Goal: Transaction & Acquisition: Book appointment/travel/reservation

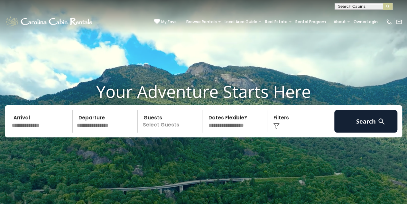
click at [30, 129] on input "text" at bounding box center [41, 121] width 63 height 23
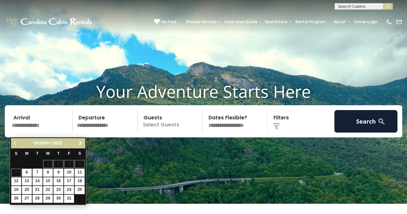
click at [81, 140] on link "Next" at bounding box center [80, 143] width 8 height 8
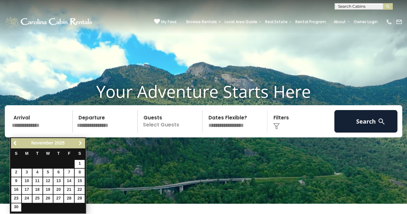
click at [81, 140] on link "Next" at bounding box center [80, 143] width 8 height 8
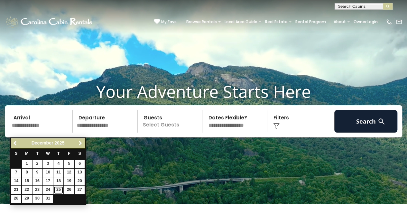
click at [60, 188] on link "25" at bounding box center [58, 190] width 10 height 8
type input "********"
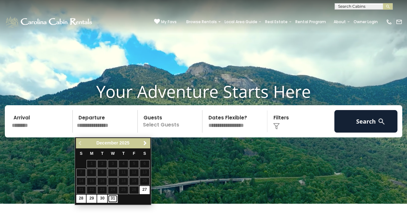
click at [112, 199] on link "31" at bounding box center [113, 199] width 10 height 8
type input "********"
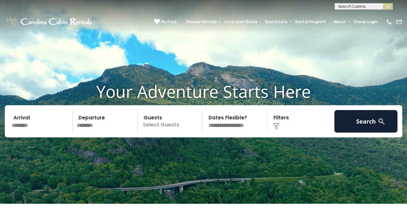
click at [174, 127] on p "Select Guests" at bounding box center [171, 121] width 63 height 23
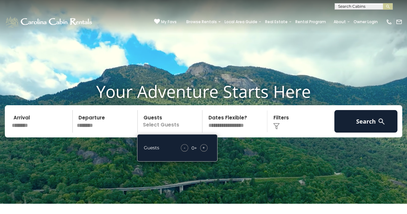
click at [203, 151] on span "+" at bounding box center [203, 148] width 3 height 6
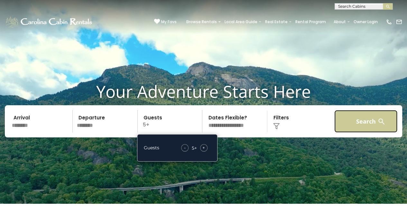
click at [345, 125] on button "Search" at bounding box center [365, 121] width 63 height 23
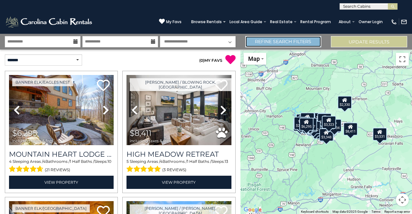
click at [270, 40] on link "Refine Search Filters" at bounding box center [283, 41] width 76 height 11
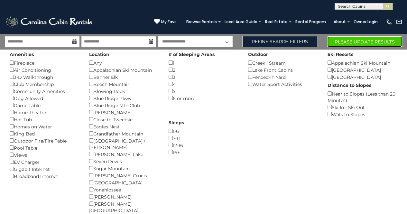
click at [335, 40] on button "Please Update Results" at bounding box center [364, 41] width 75 height 11
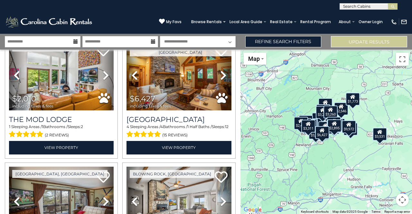
scroll to position [97, 0]
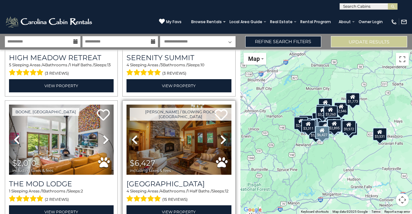
click at [221, 141] on icon at bounding box center [223, 140] width 6 height 10
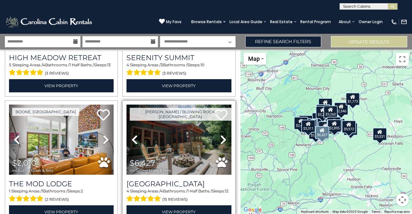
click at [221, 141] on icon at bounding box center [223, 140] width 6 height 10
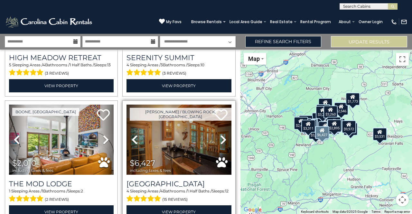
click at [221, 141] on icon at bounding box center [223, 140] width 6 height 10
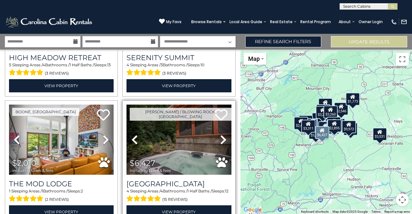
click at [221, 141] on icon at bounding box center [223, 140] width 6 height 10
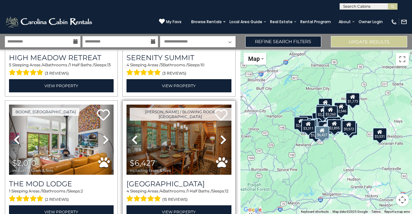
click at [221, 141] on icon at bounding box center [223, 140] width 6 height 10
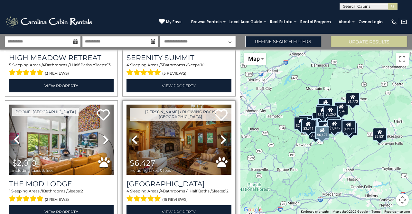
click at [221, 141] on icon at bounding box center [223, 140] width 6 height 10
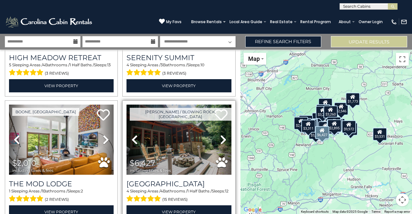
click at [221, 141] on icon at bounding box center [223, 140] width 6 height 10
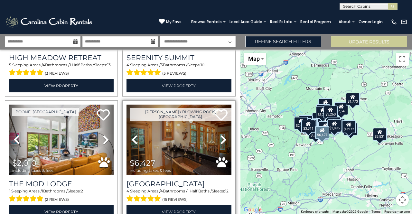
scroll to position [161, 0]
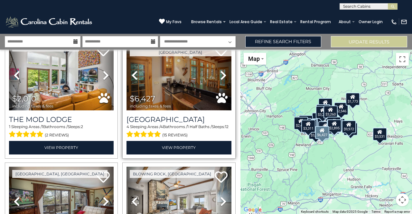
click at [188, 87] on img at bounding box center [178, 75] width 105 height 70
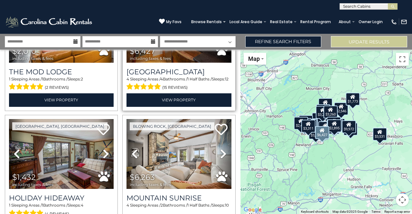
scroll to position [225, 0]
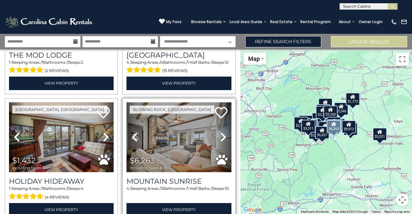
click at [220, 134] on icon at bounding box center [223, 137] width 6 height 10
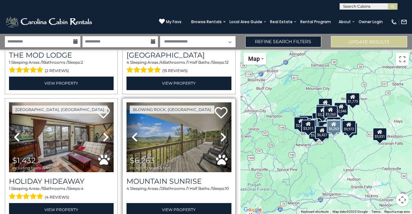
click at [220, 134] on icon at bounding box center [223, 137] width 6 height 10
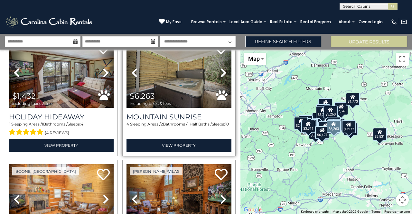
scroll to position [354, 0]
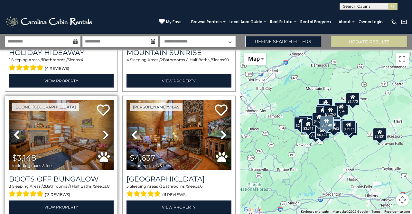
click at [103, 131] on icon at bounding box center [106, 135] width 6 height 10
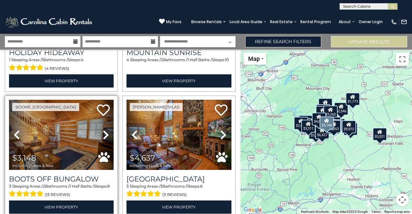
click at [104, 131] on icon at bounding box center [106, 135] width 6 height 10
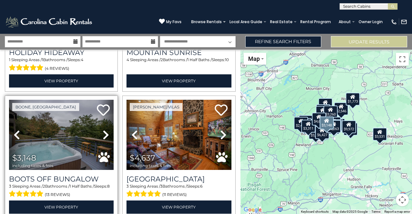
click at [104, 131] on icon at bounding box center [106, 135] width 6 height 10
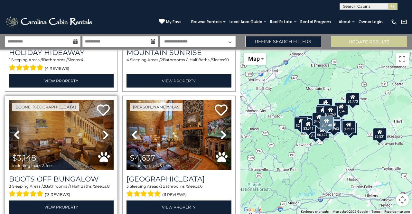
click at [104, 131] on icon at bounding box center [106, 135] width 6 height 10
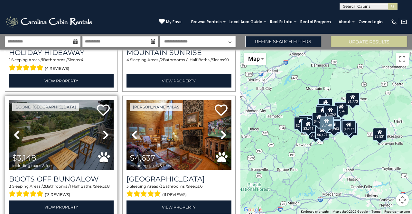
click at [105, 131] on icon at bounding box center [106, 135] width 6 height 10
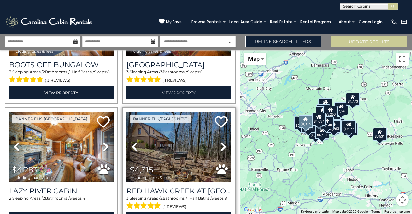
scroll to position [483, 0]
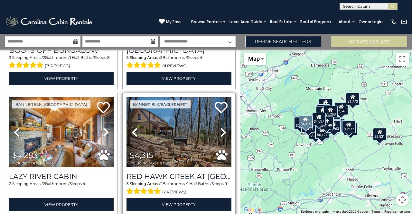
click at [220, 127] on icon at bounding box center [223, 132] width 6 height 10
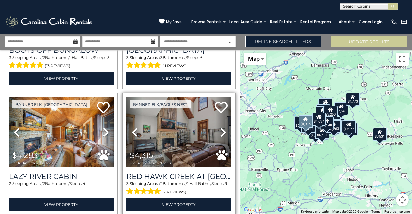
click at [220, 127] on icon at bounding box center [223, 132] width 6 height 10
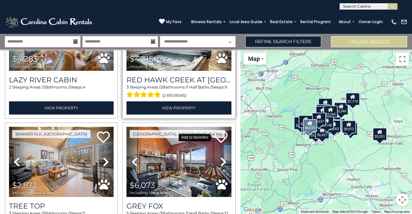
scroll to position [612, 0]
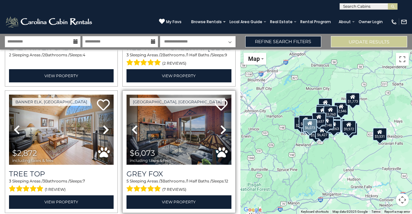
click at [192, 118] on img at bounding box center [178, 130] width 105 height 70
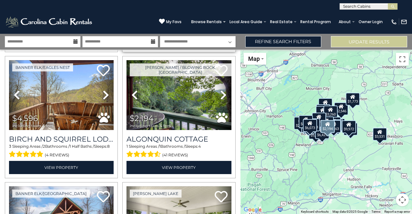
scroll to position [740, 0]
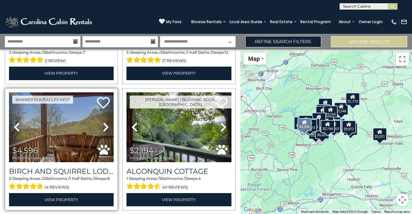
click at [103, 122] on icon at bounding box center [106, 127] width 6 height 10
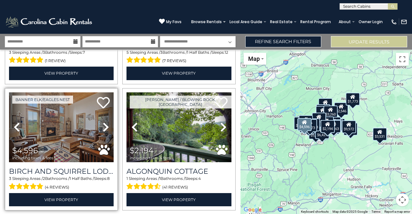
click at [103, 122] on icon at bounding box center [106, 127] width 6 height 10
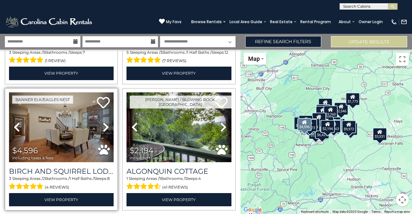
click at [103, 122] on icon at bounding box center [106, 127] width 6 height 10
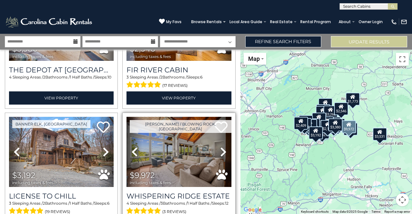
scroll to position [1127, 0]
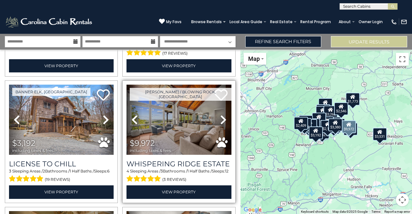
click at [220, 115] on icon at bounding box center [223, 120] width 6 height 10
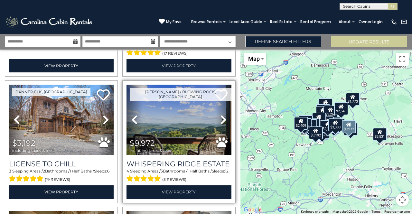
click at [220, 115] on icon at bounding box center [223, 120] width 6 height 10
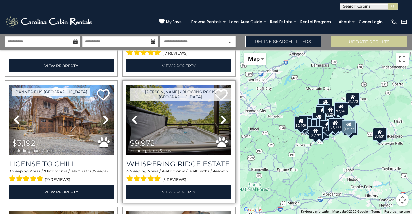
click at [220, 115] on icon at bounding box center [223, 120] width 6 height 10
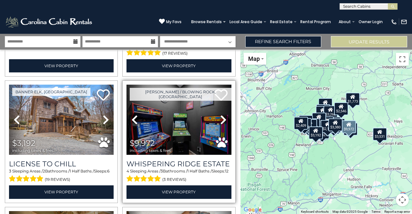
click at [220, 115] on icon at bounding box center [223, 120] width 6 height 10
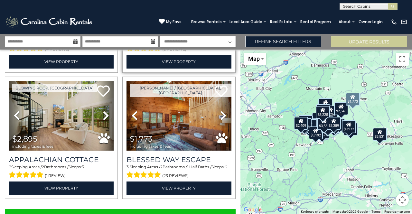
scroll to position [1767, 0]
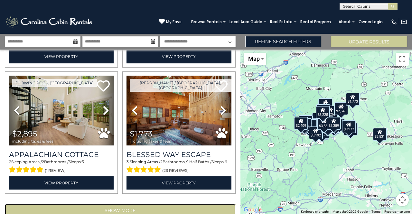
click at [148, 204] on button "Show More" at bounding box center [120, 210] width 231 height 13
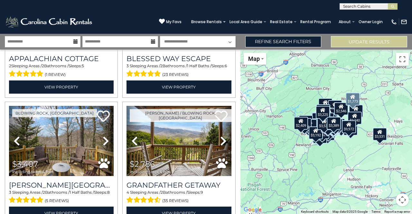
scroll to position [1864, 0]
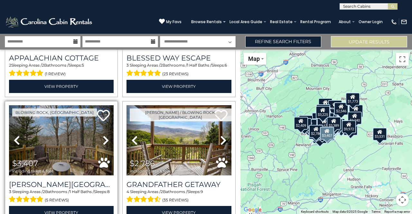
click at [105, 135] on icon at bounding box center [106, 140] width 6 height 10
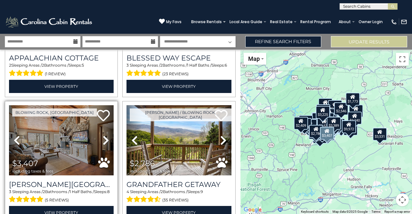
click at [105, 135] on icon at bounding box center [106, 140] width 6 height 10
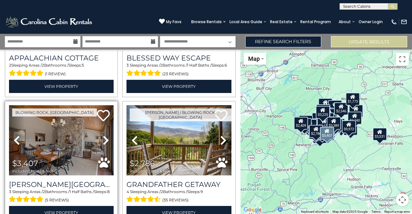
click at [105, 135] on icon at bounding box center [106, 140] width 6 height 10
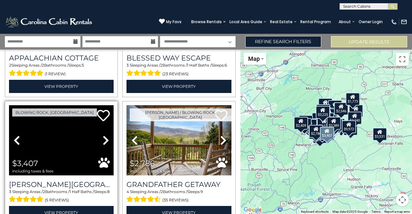
scroll to position [1960, 0]
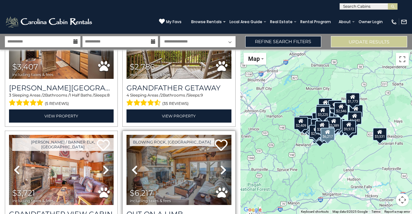
click at [220, 165] on icon at bounding box center [223, 170] width 6 height 10
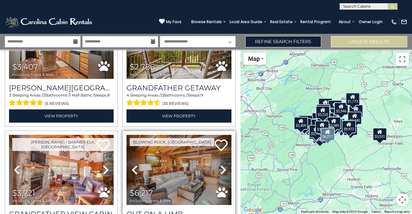
click at [220, 165] on icon at bounding box center [223, 170] width 6 height 10
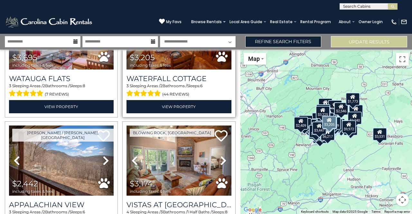
scroll to position [2475, 0]
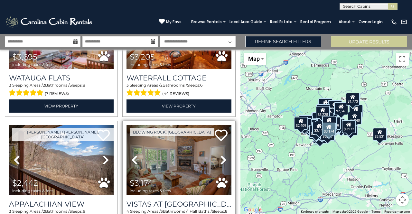
click at [220, 155] on icon at bounding box center [223, 160] width 6 height 10
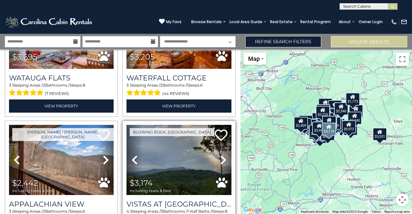
click at [220, 155] on icon at bounding box center [223, 160] width 6 height 10
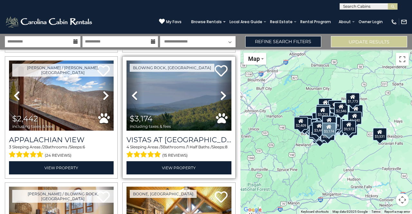
scroll to position [2604, 0]
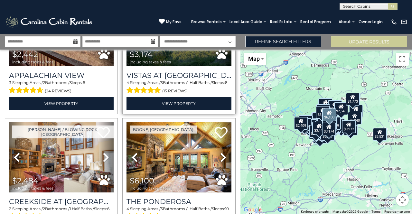
click at [220, 152] on icon at bounding box center [223, 157] width 6 height 10
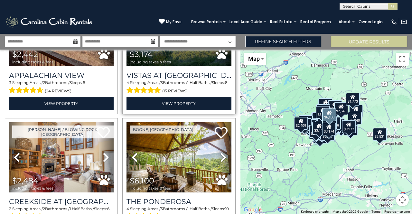
click at [220, 152] on icon at bounding box center [223, 157] width 6 height 10
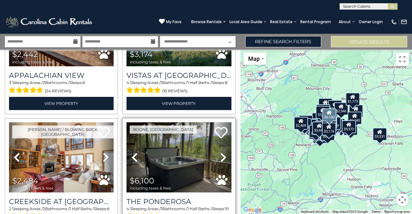
click at [220, 152] on icon at bounding box center [223, 157] width 6 height 10
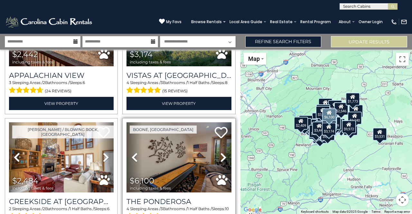
click at [220, 152] on icon at bounding box center [223, 157] width 6 height 10
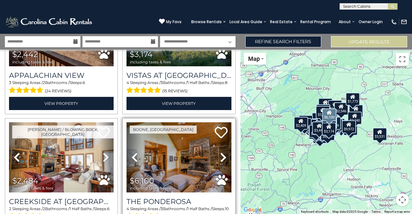
click at [220, 152] on icon at bounding box center [223, 157] width 6 height 10
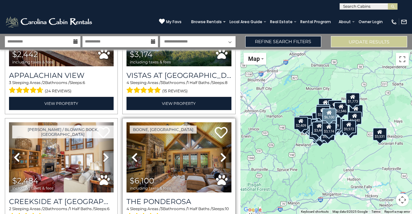
click at [220, 152] on icon at bounding box center [223, 157] width 6 height 10
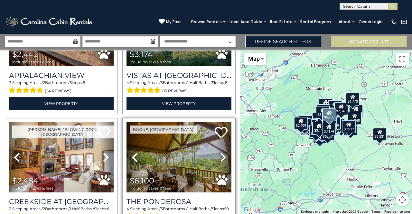
click at [220, 152] on icon at bounding box center [223, 157] width 6 height 10
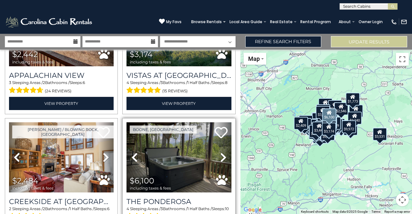
click at [220, 152] on icon at bounding box center [223, 157] width 6 height 10
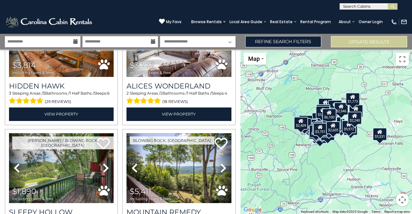
scroll to position [3248, 0]
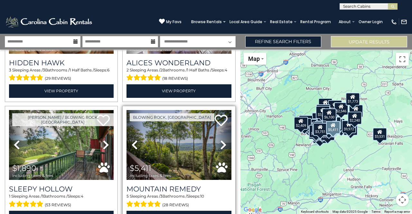
click at [220, 140] on icon at bounding box center [223, 145] width 6 height 10
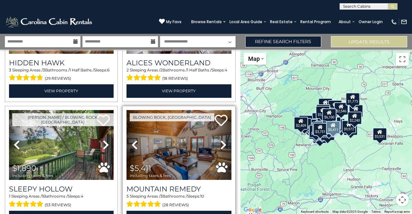
click at [220, 140] on icon at bounding box center [223, 145] width 6 height 10
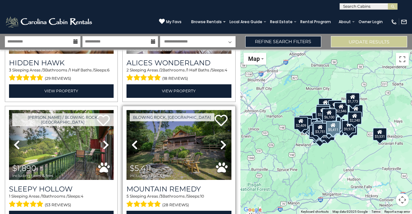
click at [220, 140] on icon at bounding box center [223, 145] width 6 height 10
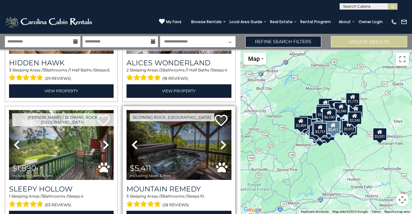
click at [220, 140] on icon at bounding box center [223, 145] width 6 height 10
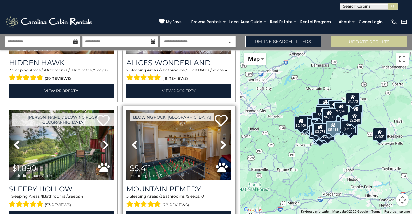
click at [220, 140] on icon at bounding box center [223, 145] width 6 height 10
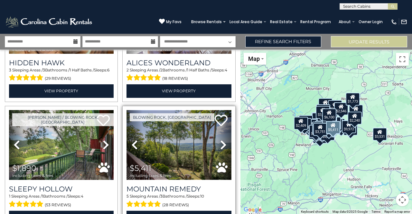
click at [187, 113] on img at bounding box center [178, 145] width 105 height 70
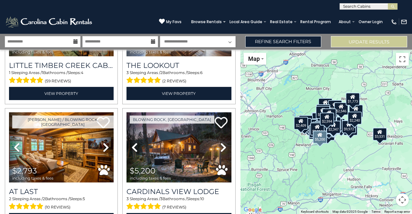
scroll to position [3634, 0]
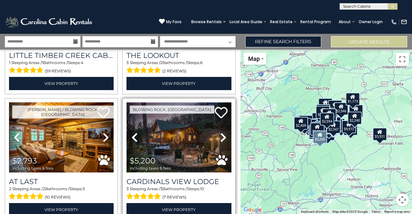
click at [173, 102] on img at bounding box center [178, 137] width 105 height 70
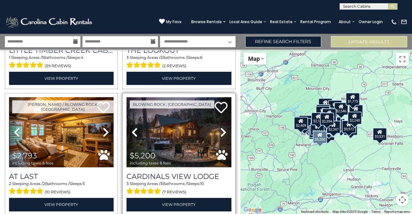
scroll to position [3641, 0]
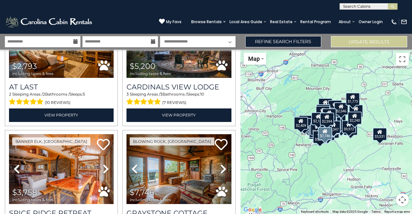
scroll to position [3728, 0]
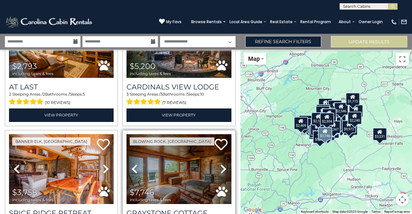
click at [220, 164] on icon at bounding box center [223, 169] width 6 height 10
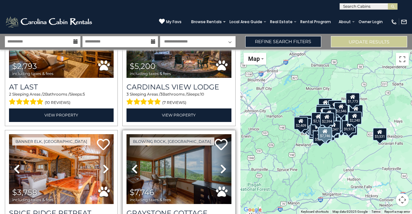
click at [220, 164] on icon at bounding box center [223, 169] width 6 height 10
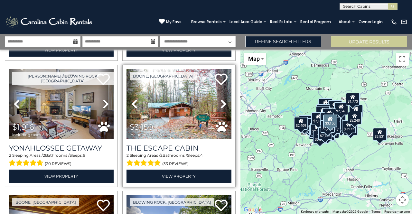
scroll to position [4082, 0]
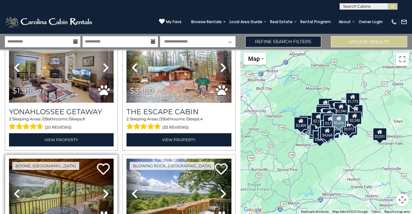
click at [103, 189] on icon at bounding box center [106, 194] width 6 height 10
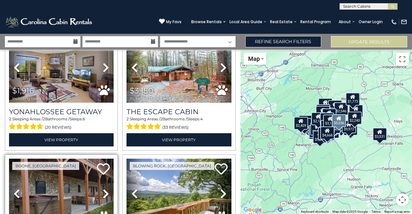
click at [104, 189] on icon at bounding box center [106, 194] width 6 height 10
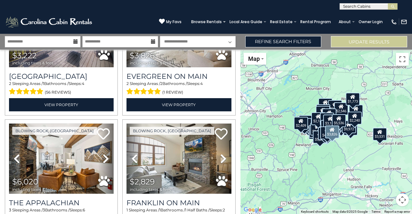
scroll to position [4372, 0]
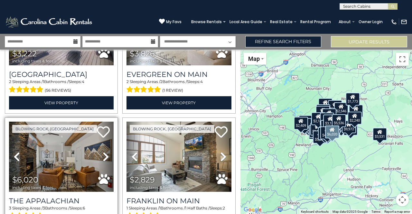
click at [106, 152] on icon at bounding box center [106, 157] width 6 height 10
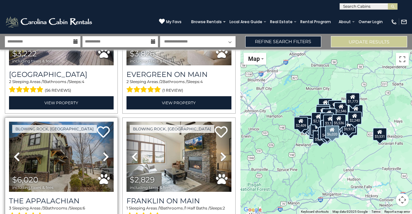
click at [106, 152] on icon at bounding box center [106, 157] width 6 height 10
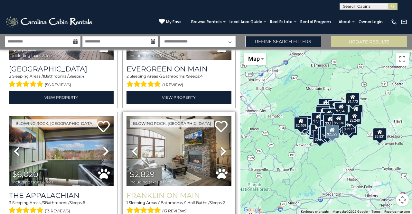
scroll to position [4379, 0]
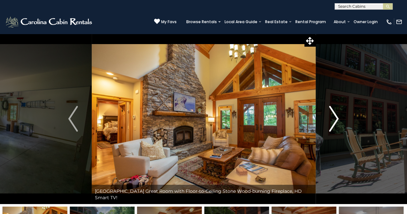
click at [335, 123] on img "Next" at bounding box center [334, 119] width 10 height 26
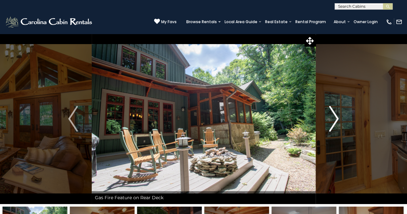
click at [335, 123] on img "Next" at bounding box center [334, 119] width 10 height 26
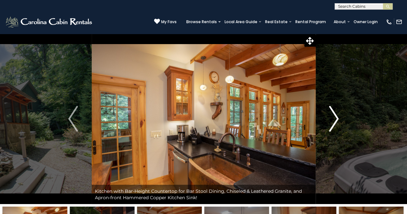
click at [335, 123] on img "Next" at bounding box center [334, 119] width 10 height 26
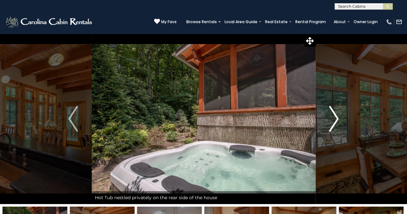
click at [335, 122] on img "Next" at bounding box center [334, 119] width 10 height 26
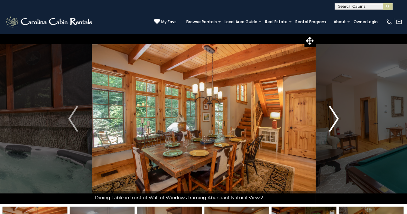
click at [335, 122] on img "Next" at bounding box center [334, 119] width 10 height 26
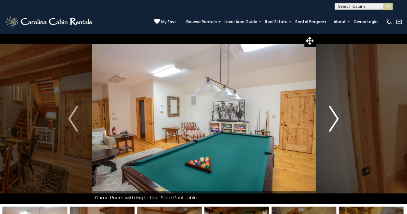
click at [335, 122] on img "Next" at bounding box center [334, 119] width 10 height 26
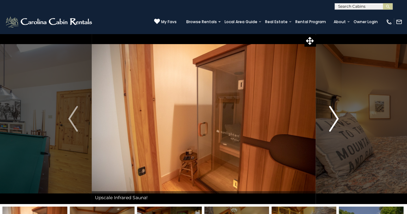
click at [335, 122] on img "Next" at bounding box center [334, 119] width 10 height 26
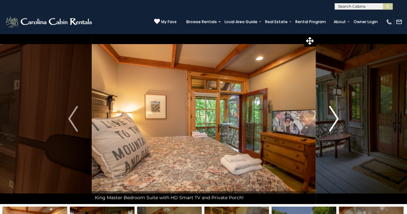
click at [336, 121] on img "Next" at bounding box center [334, 119] width 10 height 26
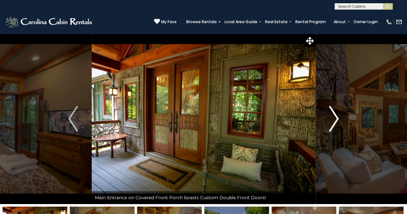
click at [336, 121] on img "Next" at bounding box center [334, 119] width 10 height 26
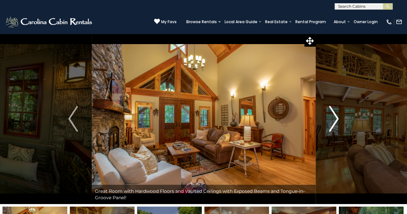
click at [336, 121] on img "Next" at bounding box center [334, 119] width 10 height 26
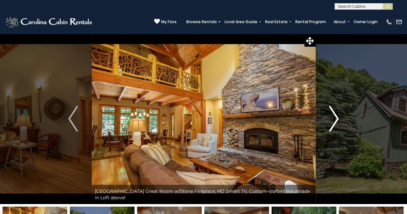
click at [336, 121] on img "Next" at bounding box center [334, 119] width 10 height 26
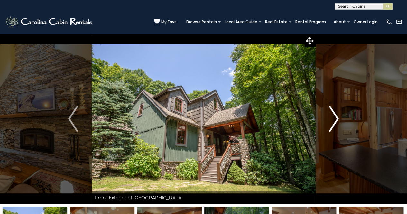
click at [336, 120] on img "Next" at bounding box center [334, 119] width 10 height 26
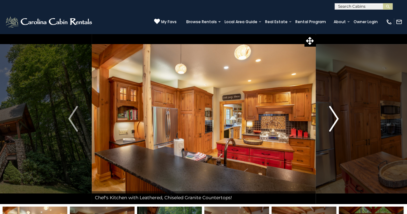
click at [336, 120] on img "Next" at bounding box center [334, 119] width 10 height 26
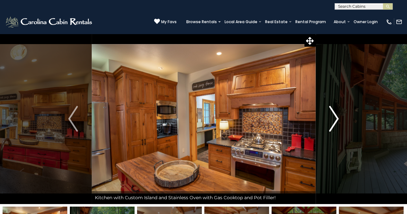
click at [336, 120] on img "Next" at bounding box center [334, 119] width 10 height 26
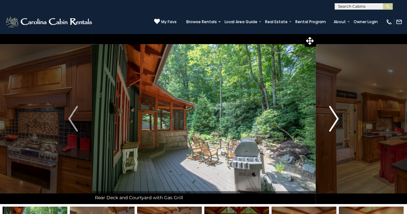
click at [336, 119] on img "Next" at bounding box center [334, 119] width 10 height 26
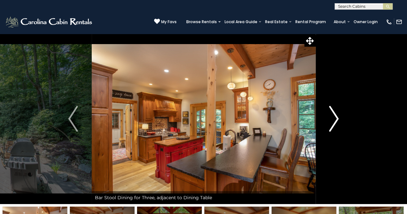
click at [336, 119] on img "Next" at bounding box center [334, 119] width 10 height 26
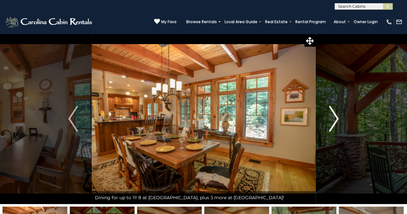
click at [336, 119] on img "Next" at bounding box center [334, 119] width 10 height 26
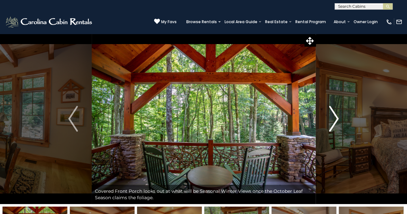
click at [336, 119] on img "Next" at bounding box center [334, 119] width 10 height 26
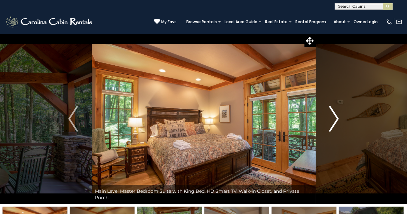
click at [336, 119] on img "Next" at bounding box center [334, 119] width 10 height 26
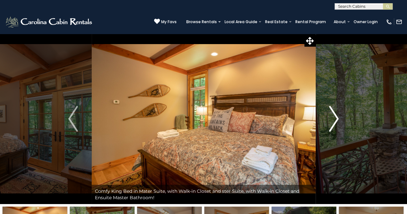
click at [336, 119] on img "Next" at bounding box center [334, 119] width 10 height 26
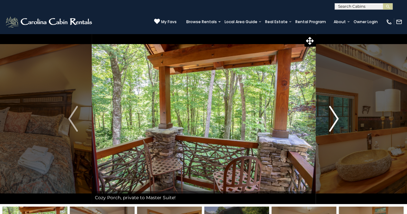
click at [336, 119] on img "Next" at bounding box center [334, 119] width 10 height 26
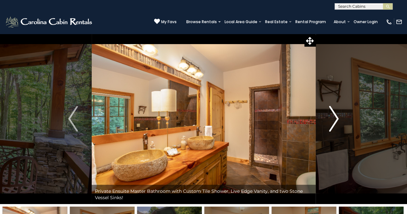
click at [336, 119] on img "Next" at bounding box center [334, 119] width 10 height 26
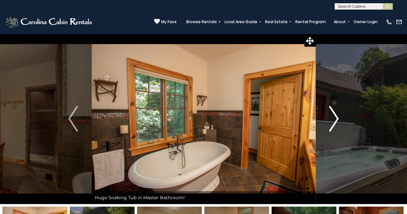
click at [336, 119] on img "Next" at bounding box center [334, 119] width 10 height 26
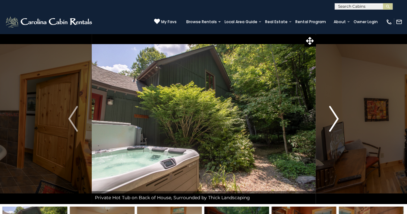
click at [336, 119] on img "Next" at bounding box center [334, 119] width 10 height 26
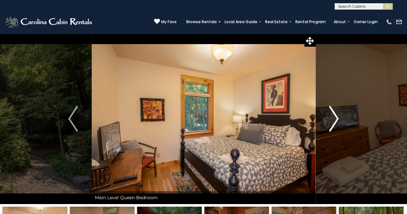
click at [336, 119] on img "Next" at bounding box center [334, 119] width 10 height 26
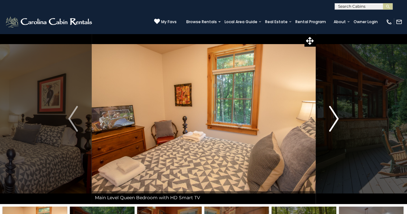
click at [336, 119] on img "Next" at bounding box center [334, 119] width 10 height 26
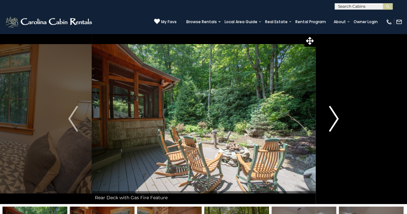
click at [336, 119] on img "Next" at bounding box center [334, 119] width 10 height 26
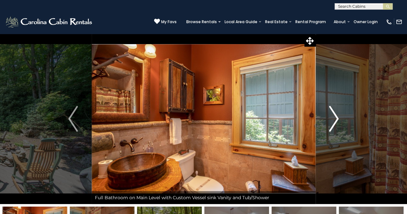
click at [336, 119] on img "Next" at bounding box center [334, 119] width 10 height 26
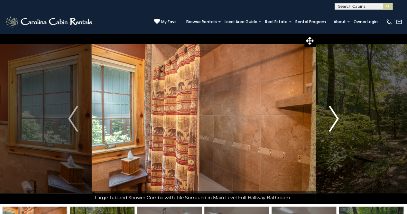
click at [336, 119] on img "Next" at bounding box center [334, 119] width 10 height 26
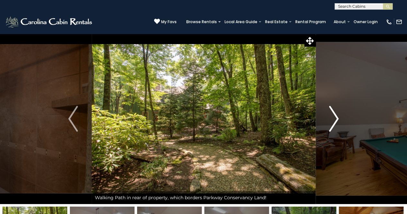
click at [336, 119] on img "Next" at bounding box center [334, 119] width 10 height 26
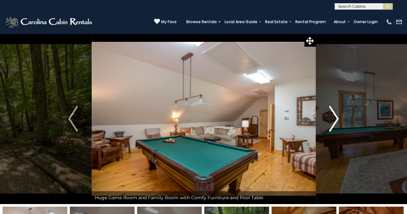
click at [336, 119] on img "Next" at bounding box center [334, 119] width 10 height 26
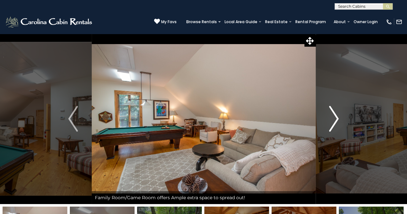
click at [336, 119] on img "Next" at bounding box center [334, 119] width 10 height 26
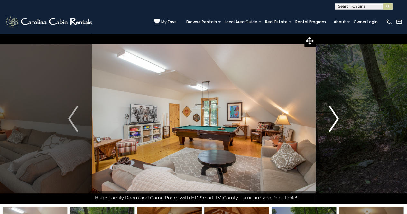
click at [336, 119] on img "Next" at bounding box center [334, 119] width 10 height 26
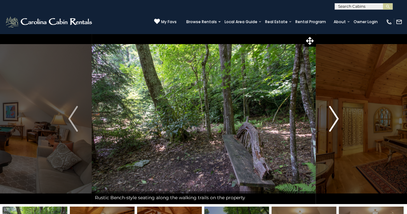
click at [336, 119] on img "Next" at bounding box center [334, 119] width 10 height 26
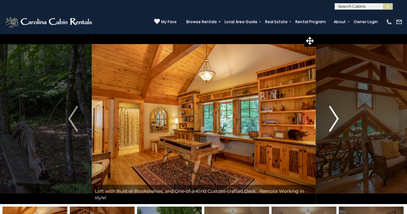
click at [336, 119] on img "Next" at bounding box center [334, 119] width 10 height 26
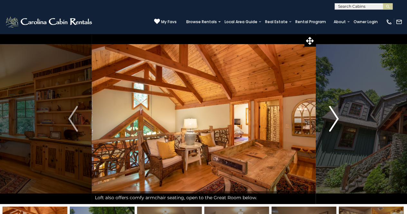
click at [337, 118] on img "Next" at bounding box center [334, 119] width 10 height 26
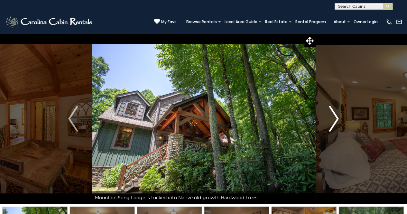
click at [337, 118] on img "Next" at bounding box center [334, 119] width 10 height 26
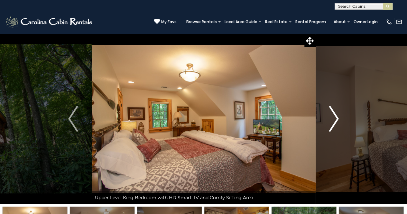
click at [337, 118] on img "Next" at bounding box center [334, 119] width 10 height 26
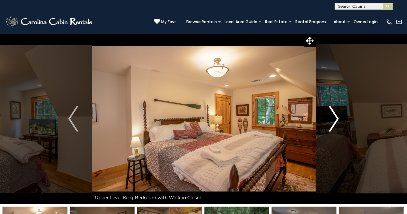
click at [337, 118] on img "Next" at bounding box center [334, 119] width 10 height 26
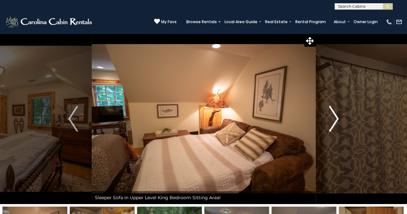
click at [335, 121] on img "Next" at bounding box center [334, 119] width 10 height 26
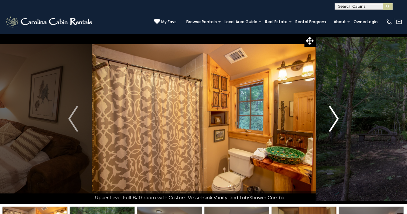
click at [335, 121] on img "Next" at bounding box center [334, 119] width 10 height 26
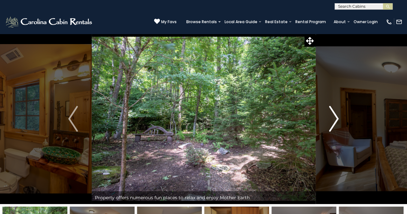
click at [335, 121] on img "Next" at bounding box center [334, 119] width 10 height 26
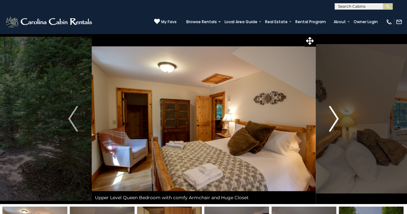
click at [335, 121] on img "Next" at bounding box center [334, 119] width 10 height 26
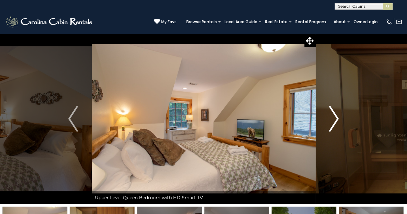
click at [335, 121] on img "Next" at bounding box center [334, 119] width 10 height 26
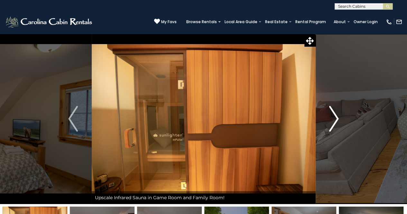
click at [335, 120] on img "Next" at bounding box center [334, 119] width 10 height 26
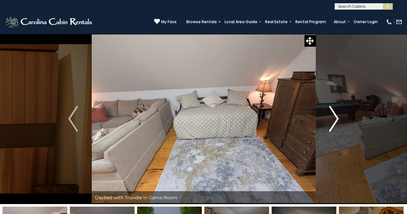
click at [335, 120] on img "Next" at bounding box center [334, 119] width 10 height 26
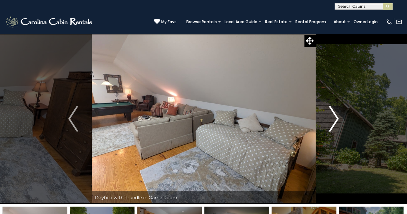
click at [335, 120] on img "Next" at bounding box center [334, 119] width 10 height 26
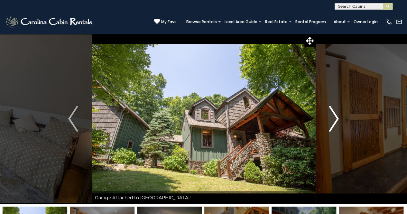
click at [335, 120] on img "Next" at bounding box center [334, 119] width 10 height 26
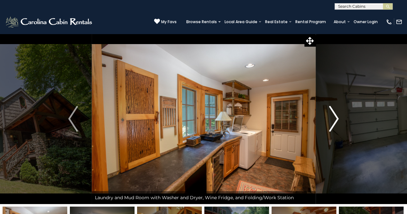
click at [335, 120] on img "Next" at bounding box center [334, 119] width 10 height 26
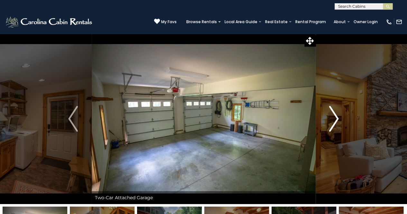
click at [335, 120] on img "Next" at bounding box center [334, 119] width 10 height 26
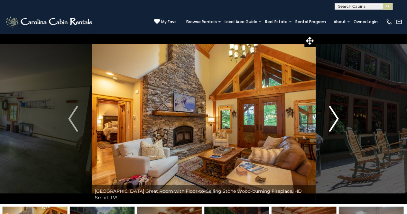
click at [334, 119] on img "Next" at bounding box center [334, 119] width 10 height 26
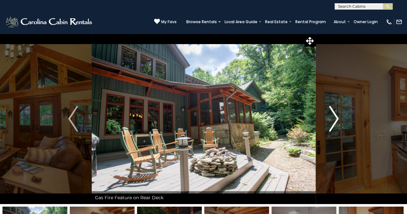
click at [332, 122] on img "Next" at bounding box center [334, 119] width 10 height 26
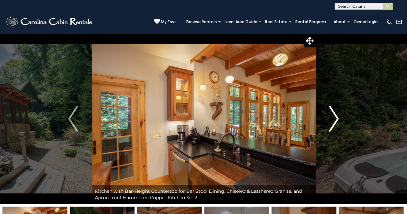
click at [332, 122] on img "Next" at bounding box center [334, 119] width 10 height 26
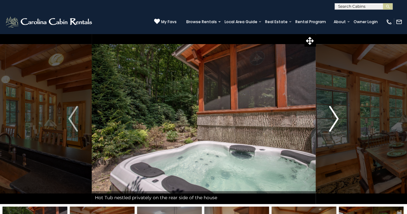
click at [332, 122] on img "Next" at bounding box center [334, 119] width 10 height 26
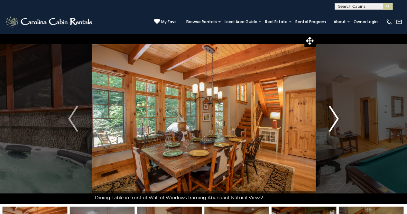
click at [333, 122] on img "Next" at bounding box center [334, 119] width 10 height 26
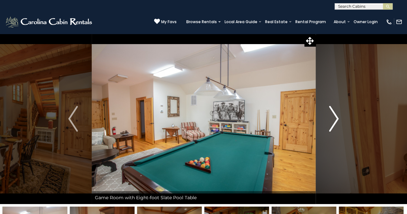
click at [333, 122] on img "Next" at bounding box center [334, 119] width 10 height 26
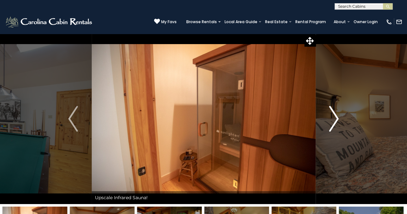
click at [333, 122] on img "Next" at bounding box center [334, 119] width 10 height 26
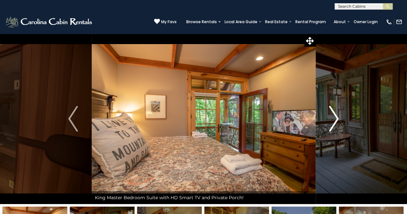
click at [333, 122] on img "Next" at bounding box center [334, 119] width 10 height 26
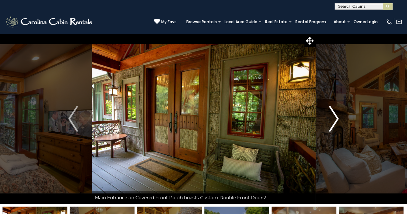
click at [335, 123] on img "Next" at bounding box center [334, 119] width 10 height 26
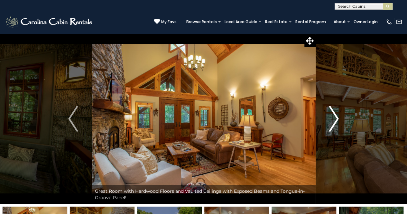
click at [335, 123] on img "Next" at bounding box center [334, 119] width 10 height 26
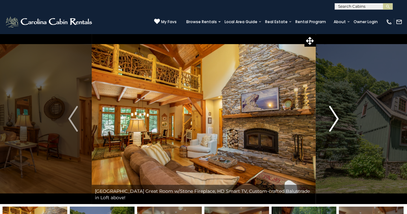
click at [334, 125] on img "Next" at bounding box center [334, 119] width 10 height 26
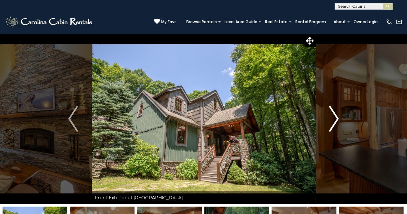
click at [334, 125] on img "Next" at bounding box center [334, 119] width 10 height 26
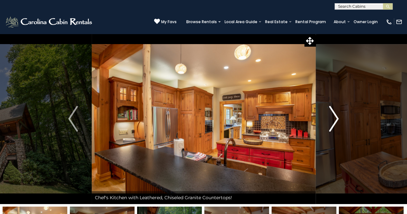
click at [334, 125] on img "Next" at bounding box center [334, 119] width 10 height 26
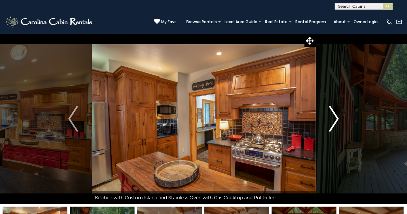
click at [334, 125] on img "Next" at bounding box center [334, 119] width 10 height 26
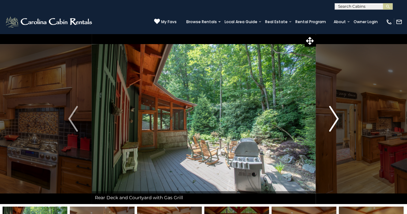
click at [334, 125] on img "Next" at bounding box center [334, 119] width 10 height 26
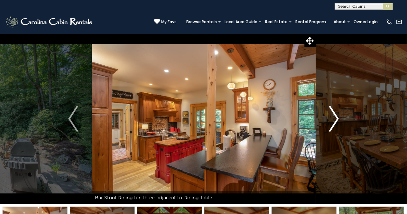
click at [334, 125] on img "Next" at bounding box center [334, 119] width 10 height 26
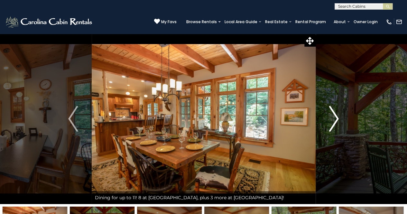
click at [334, 125] on img "Next" at bounding box center [334, 119] width 10 height 26
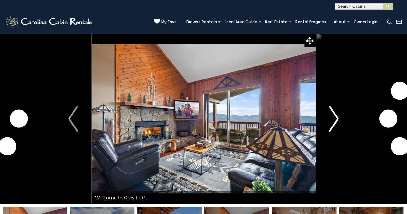
click at [332, 126] on img "Next" at bounding box center [334, 119] width 10 height 26
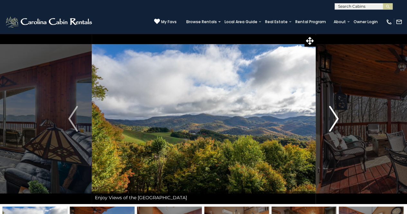
click at [332, 126] on img "Next" at bounding box center [334, 119] width 10 height 26
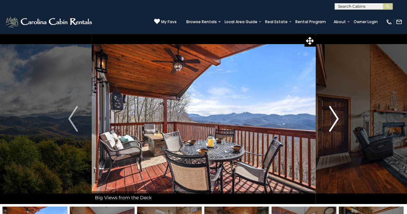
click at [332, 126] on img "Next" at bounding box center [334, 119] width 10 height 26
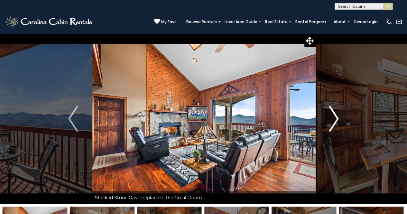
click at [332, 126] on img "Next" at bounding box center [334, 119] width 10 height 26
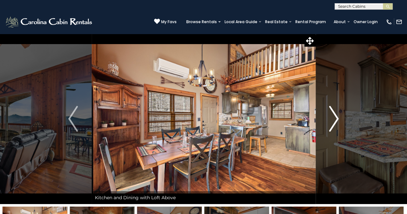
click at [332, 126] on img "Next" at bounding box center [334, 119] width 10 height 26
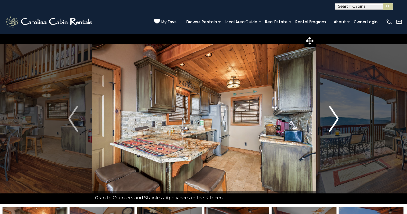
click at [332, 126] on img "Next" at bounding box center [334, 119] width 10 height 26
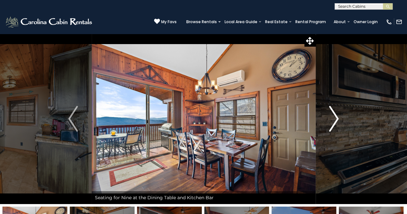
click at [332, 126] on img "Next" at bounding box center [334, 119] width 10 height 26
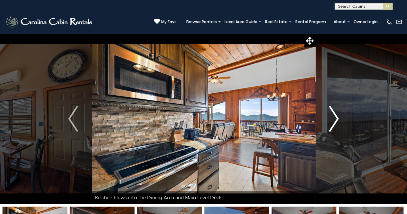
click at [332, 126] on img "Next" at bounding box center [334, 119] width 10 height 26
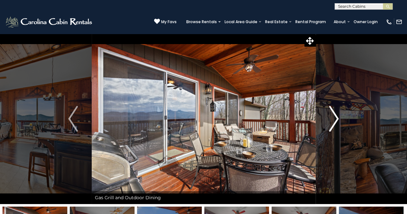
click at [332, 126] on img "Next" at bounding box center [334, 119] width 10 height 26
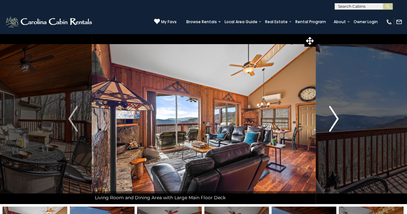
click at [332, 126] on img "Next" at bounding box center [334, 119] width 10 height 26
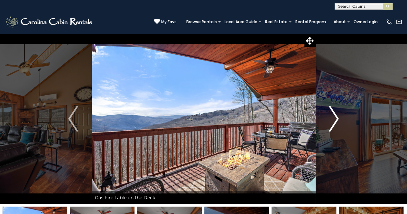
click at [332, 126] on img "Next" at bounding box center [334, 119] width 10 height 26
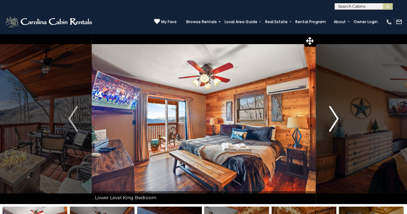
click at [332, 126] on img "Next" at bounding box center [334, 119] width 10 height 26
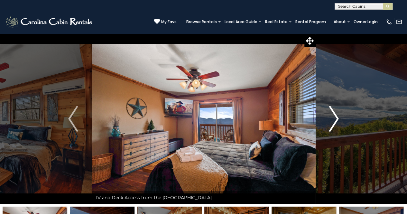
click at [332, 126] on img "Next" at bounding box center [334, 119] width 10 height 26
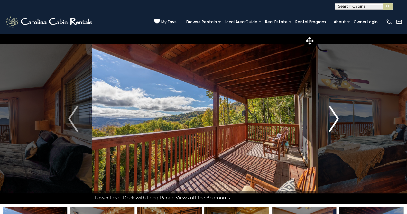
click at [332, 126] on img "Next" at bounding box center [334, 119] width 10 height 26
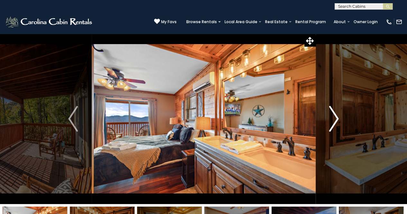
click at [332, 126] on img "Next" at bounding box center [334, 119] width 10 height 26
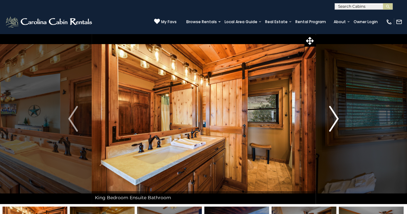
click at [332, 126] on img "Next" at bounding box center [334, 119] width 10 height 26
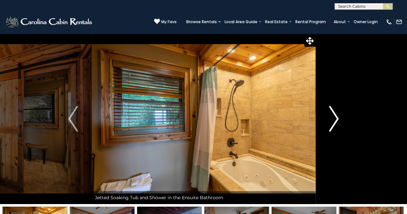
click at [332, 126] on img "Next" at bounding box center [334, 119] width 10 height 26
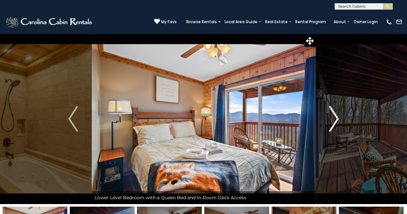
click at [332, 126] on img "Next" at bounding box center [334, 119] width 10 height 26
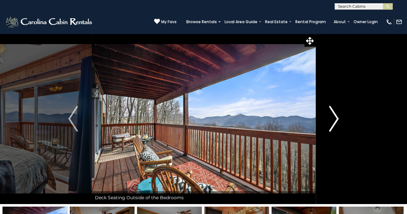
click at [332, 126] on img "Next" at bounding box center [334, 119] width 10 height 26
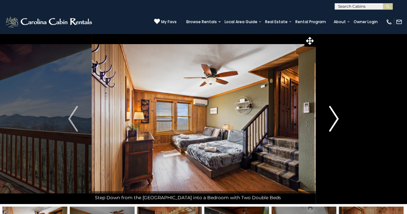
click at [332, 126] on img "Next" at bounding box center [334, 119] width 10 height 26
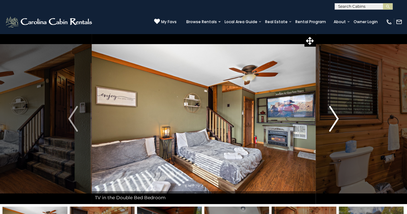
click at [332, 126] on img "Next" at bounding box center [334, 119] width 10 height 26
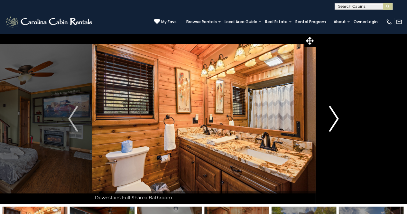
click at [332, 126] on img "Next" at bounding box center [334, 119] width 10 height 26
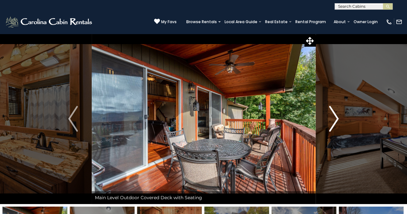
click at [332, 126] on img "Next" at bounding box center [334, 119] width 10 height 26
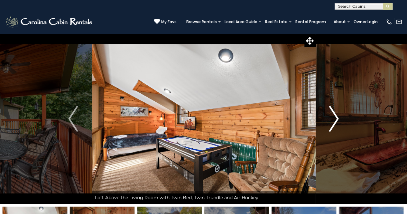
click at [332, 126] on img "Next" at bounding box center [334, 119] width 10 height 26
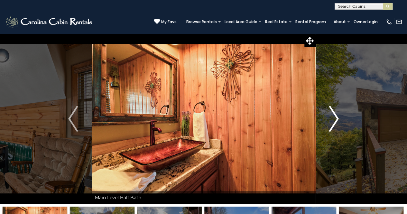
click at [332, 126] on img "Next" at bounding box center [334, 119] width 10 height 26
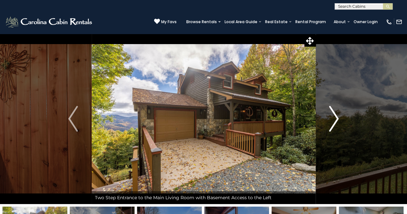
click at [332, 126] on img "Next" at bounding box center [334, 119] width 10 height 26
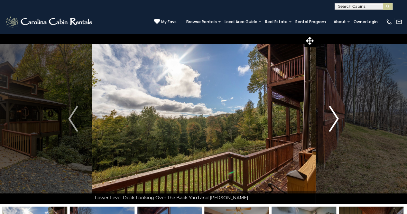
click at [332, 126] on img "Next" at bounding box center [334, 119] width 10 height 26
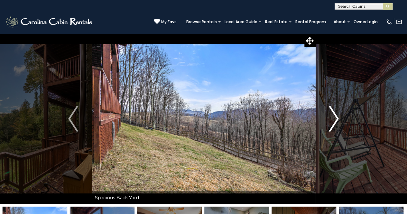
click at [332, 124] on img "Next" at bounding box center [334, 119] width 10 height 26
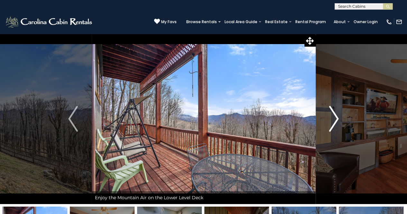
click at [332, 124] on img "Next" at bounding box center [334, 119] width 10 height 26
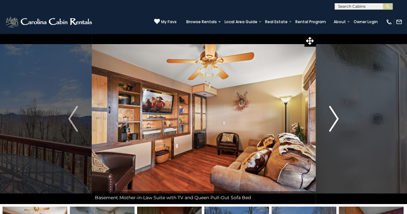
click at [332, 124] on img "Next" at bounding box center [334, 119] width 10 height 26
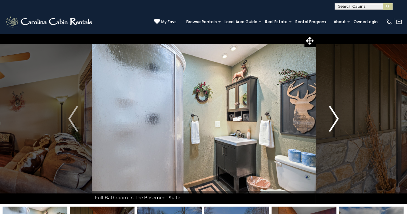
click at [332, 124] on img "Next" at bounding box center [334, 119] width 10 height 26
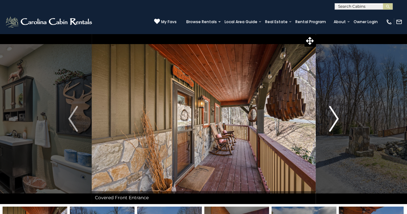
click at [332, 124] on img "Next" at bounding box center [334, 119] width 10 height 26
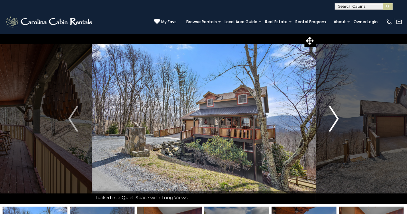
click at [332, 124] on img "Next" at bounding box center [334, 119] width 10 height 26
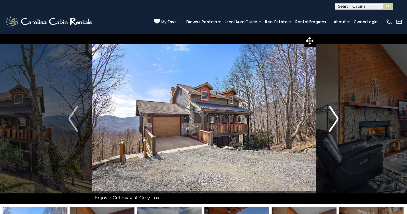
click at [332, 124] on img "Next" at bounding box center [334, 119] width 10 height 26
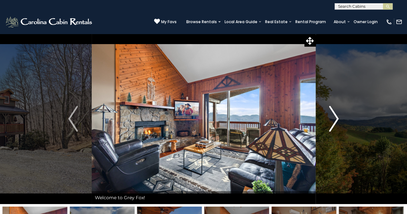
click at [332, 125] on img "Next" at bounding box center [334, 119] width 10 height 26
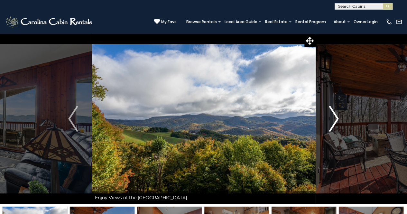
click at [332, 125] on img "Next" at bounding box center [334, 119] width 10 height 26
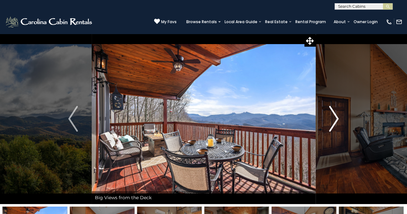
click at [332, 125] on img "Next" at bounding box center [334, 119] width 10 height 26
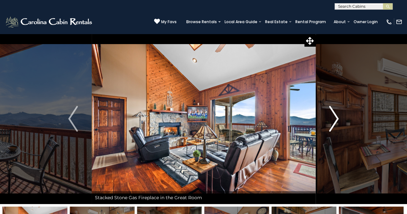
click at [332, 125] on img "Next" at bounding box center [334, 119] width 10 height 26
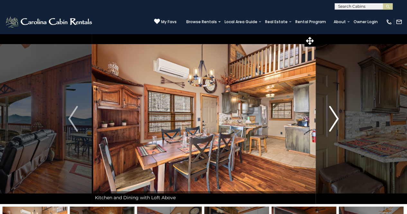
click at [331, 126] on img "Next" at bounding box center [334, 119] width 10 height 26
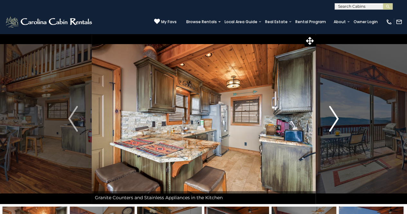
click at [331, 126] on img "Next" at bounding box center [334, 119] width 10 height 26
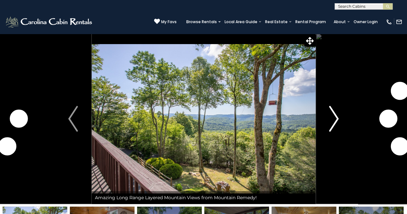
drag, startPoint x: 0, startPoint y: 0, endPoint x: 330, endPoint y: 127, distance: 353.7
click at [330, 127] on img "Next" at bounding box center [334, 119] width 10 height 26
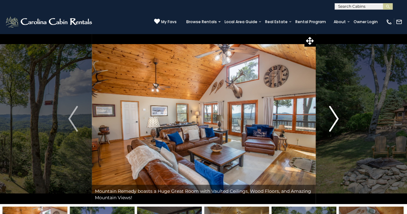
click at [330, 127] on img "Next" at bounding box center [334, 119] width 10 height 26
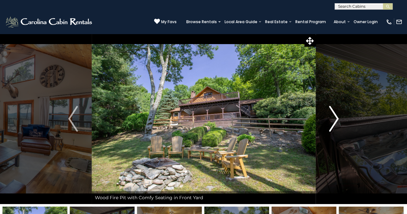
click at [330, 127] on img "Next" at bounding box center [334, 119] width 10 height 26
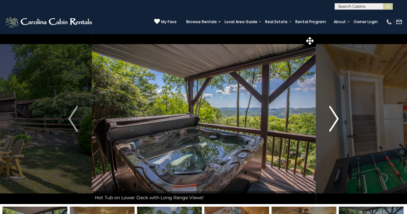
click at [330, 127] on img "Next" at bounding box center [334, 119] width 10 height 26
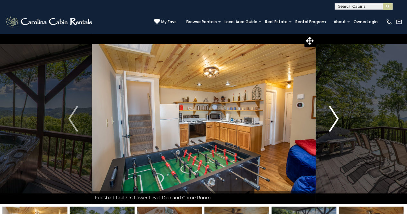
click at [330, 127] on img "Next" at bounding box center [334, 119] width 10 height 26
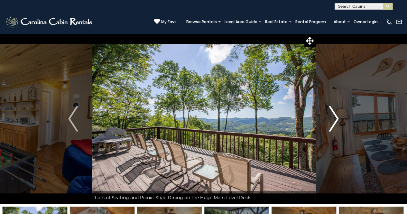
click at [330, 127] on img "Next" at bounding box center [334, 119] width 10 height 26
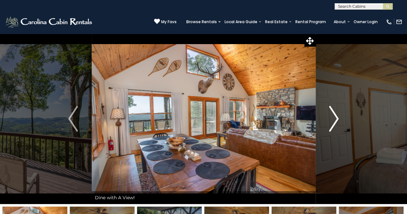
click at [333, 125] on img "Next" at bounding box center [334, 119] width 10 height 26
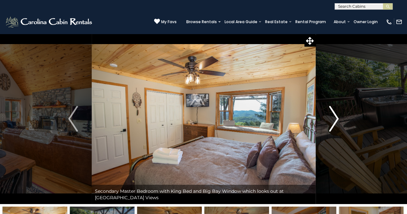
click at [333, 125] on img "Next" at bounding box center [334, 119] width 10 height 26
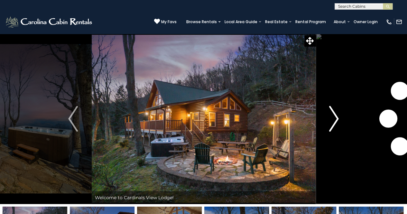
click at [335, 126] on img "Next" at bounding box center [334, 119] width 10 height 26
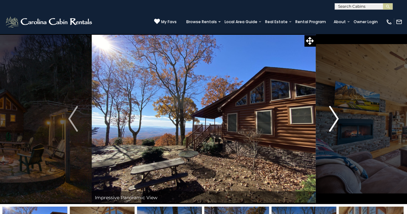
click at [335, 126] on img "Next" at bounding box center [334, 119] width 10 height 26
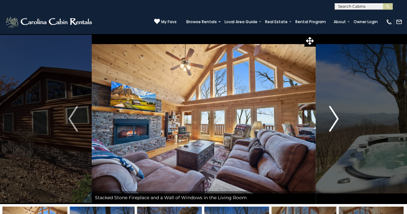
click at [335, 126] on img "Next" at bounding box center [334, 119] width 10 height 26
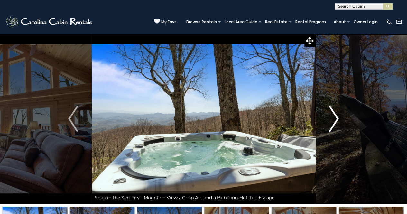
click at [335, 126] on img "Next" at bounding box center [334, 119] width 10 height 26
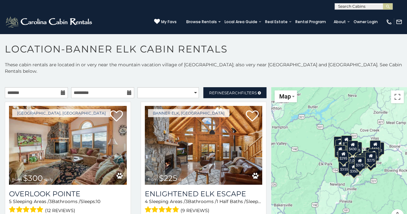
click at [61, 90] on icon at bounding box center [63, 92] width 5 height 5
click at [102, 87] on input "text" at bounding box center [102, 92] width 63 height 11
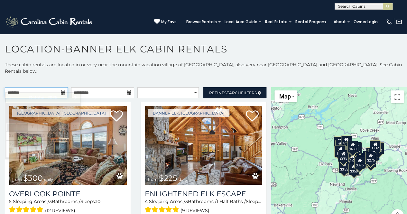
click at [54, 89] on input "text" at bounding box center [36, 92] width 63 height 11
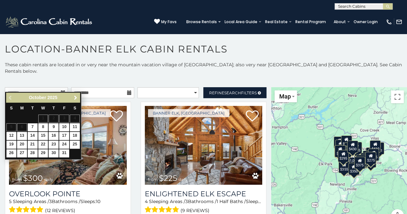
click at [79, 97] on link "Next" at bounding box center [75, 98] width 8 height 8
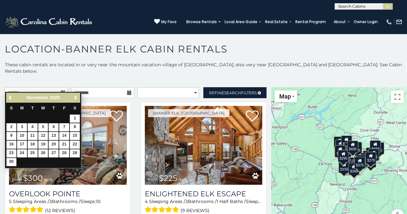
click at [79, 97] on link "Next" at bounding box center [75, 98] width 8 height 8
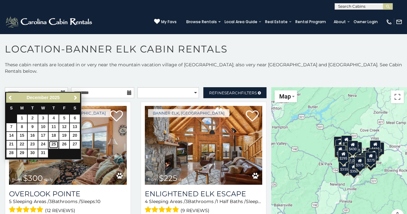
click at [54, 145] on link "25" at bounding box center [54, 145] width 10 height 8
type input "**********"
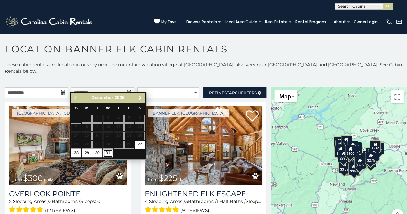
click at [107, 154] on link "31" at bounding box center [108, 153] width 10 height 8
type input "**********"
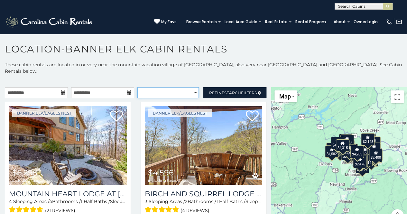
click at [194, 87] on select "**********" at bounding box center [168, 92] width 62 height 11
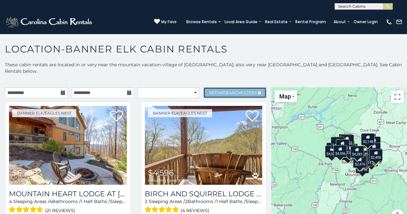
click at [229, 90] on span "Search" at bounding box center [232, 92] width 17 height 5
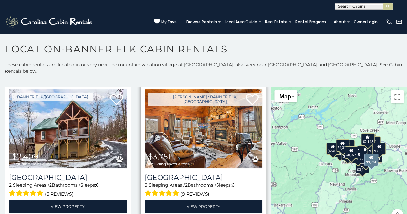
scroll to position [418, 0]
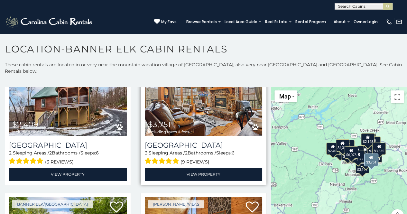
click at [232, 91] on img at bounding box center [204, 96] width 118 height 79
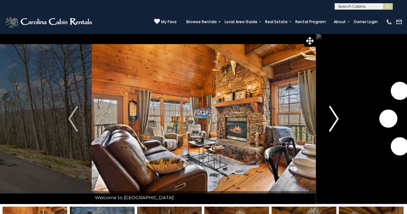
click at [333, 123] on img "Next" at bounding box center [334, 119] width 10 height 26
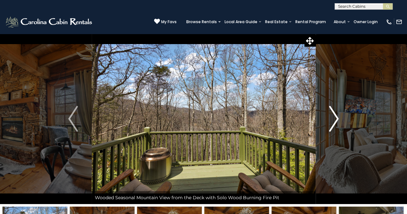
click at [333, 123] on img "Next" at bounding box center [334, 119] width 10 height 26
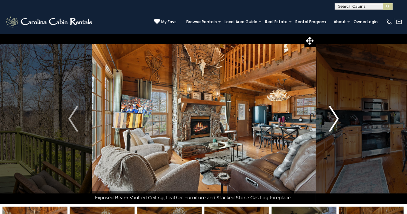
click at [333, 123] on img "Next" at bounding box center [334, 119] width 10 height 26
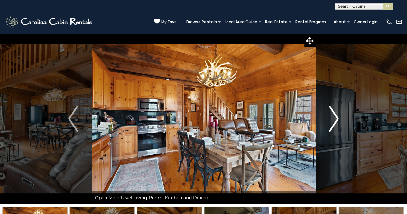
click at [333, 123] on img "Next" at bounding box center [334, 119] width 10 height 26
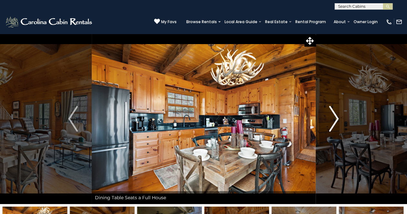
click at [333, 123] on img "Next" at bounding box center [334, 119] width 10 height 26
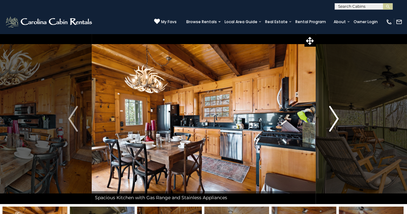
click at [333, 123] on img "Next" at bounding box center [334, 119] width 10 height 26
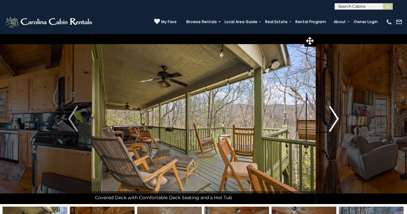
click at [333, 123] on img "Next" at bounding box center [334, 119] width 10 height 26
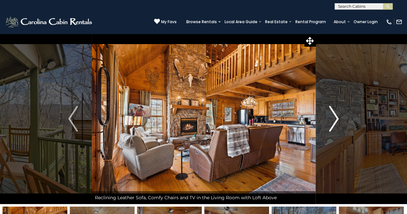
click at [333, 123] on img "Next" at bounding box center [334, 119] width 10 height 26
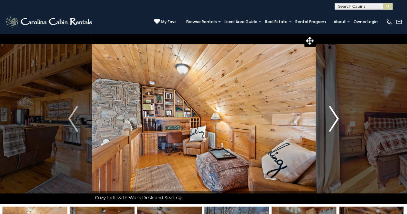
click at [333, 123] on img "Next" at bounding box center [334, 119] width 10 height 26
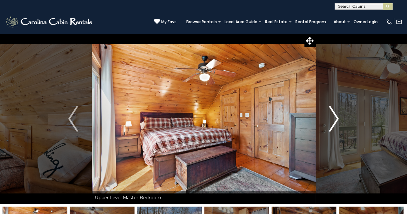
click at [333, 123] on img "Next" at bounding box center [334, 119] width 10 height 26
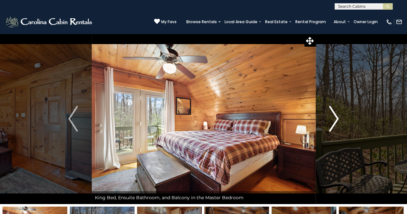
click at [333, 123] on img "Next" at bounding box center [334, 119] width 10 height 26
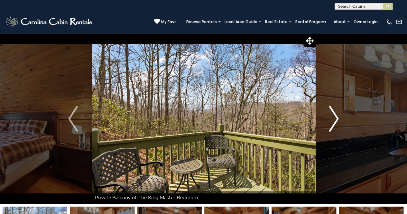
click at [333, 123] on img "Next" at bounding box center [334, 119] width 10 height 26
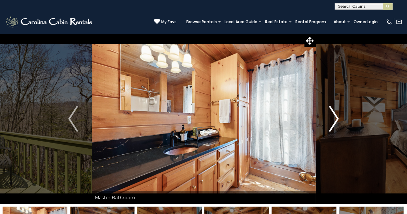
click at [333, 123] on img "Next" at bounding box center [334, 119] width 10 height 26
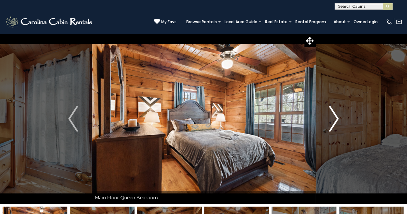
click at [333, 123] on img "Next" at bounding box center [334, 119] width 10 height 26
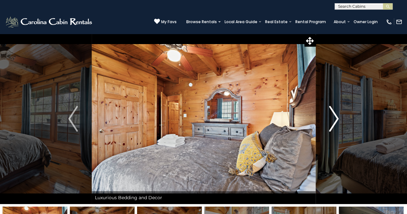
click at [337, 123] on img "Next" at bounding box center [334, 119] width 10 height 26
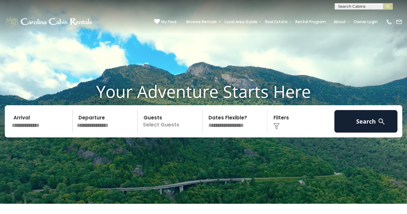
click at [36, 124] on input "text" at bounding box center [41, 121] width 63 height 23
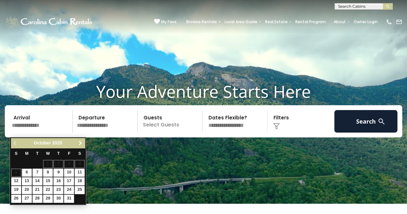
click at [84, 141] on link "Next" at bounding box center [80, 143] width 8 height 8
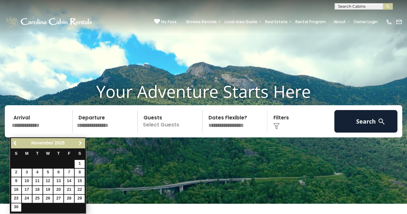
click at [84, 141] on link "Next" at bounding box center [80, 143] width 8 height 8
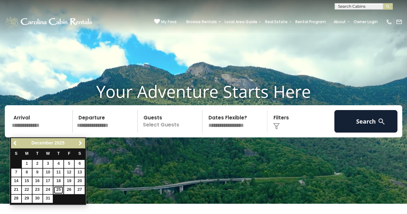
click at [59, 188] on link "25" at bounding box center [58, 190] width 10 height 8
type input "********"
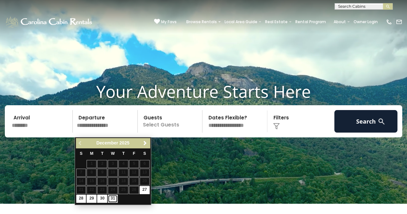
click at [113, 195] on link "31" at bounding box center [113, 199] width 10 height 8
type input "********"
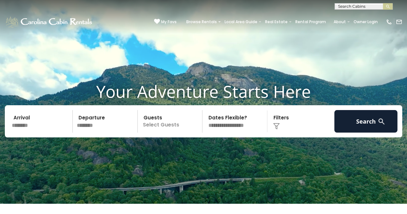
click at [164, 128] on p "Select Guests" at bounding box center [171, 121] width 63 height 23
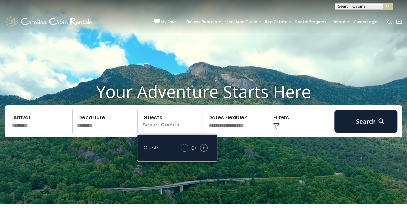
click at [204, 151] on span "+" at bounding box center [203, 148] width 3 height 6
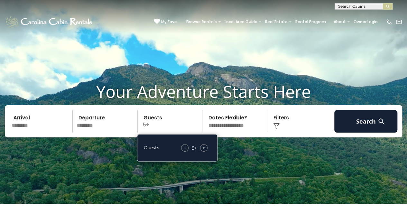
click at [282, 120] on div "Click to Choose" at bounding box center [300, 121] width 63 height 23
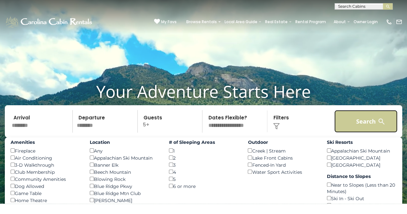
click at [343, 128] on button "Search" at bounding box center [365, 121] width 63 height 23
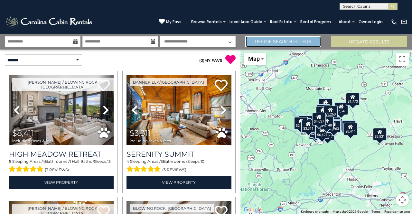
click at [256, 42] on link "Refine Search Filters" at bounding box center [283, 41] width 76 height 11
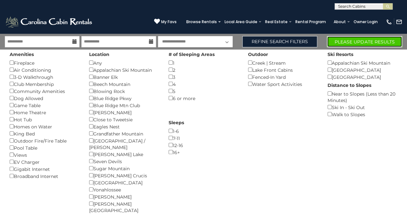
click at [340, 41] on button "Please Update Results" at bounding box center [364, 41] width 75 height 11
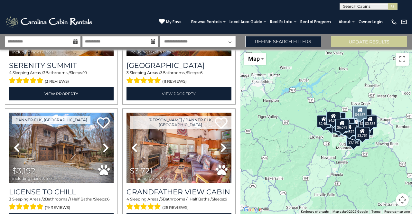
scroll to position [354, 0]
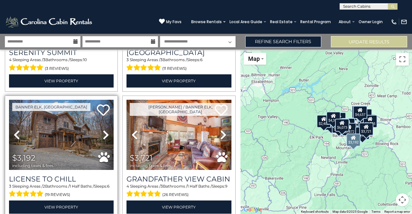
click at [103, 133] on icon at bounding box center [106, 135] width 6 height 10
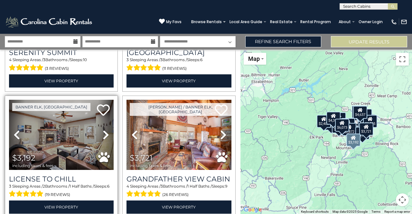
click at [103, 133] on icon at bounding box center [106, 135] width 6 height 10
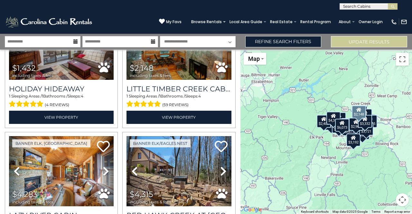
scroll to position [837, 0]
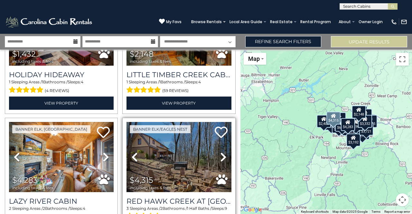
click at [221, 152] on icon at bounding box center [223, 157] width 6 height 10
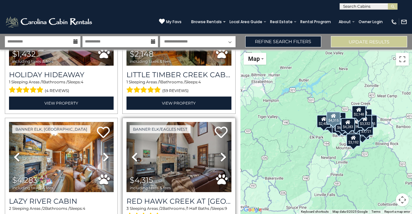
click at [221, 152] on icon at bounding box center [223, 157] width 6 height 10
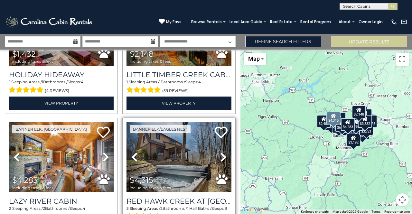
click at [221, 152] on icon at bounding box center [223, 157] width 6 height 10
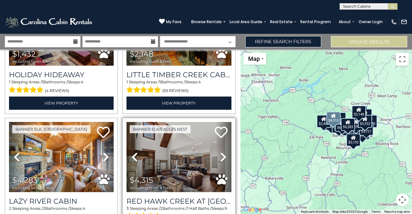
click at [221, 152] on icon at bounding box center [223, 157] width 6 height 10
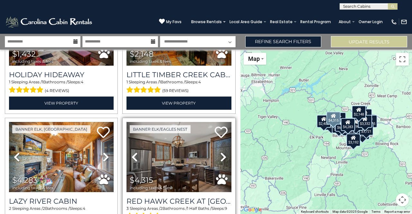
click at [221, 152] on icon at bounding box center [223, 157] width 6 height 10
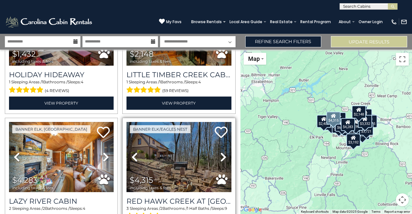
click at [221, 152] on icon at bounding box center [223, 157] width 6 height 10
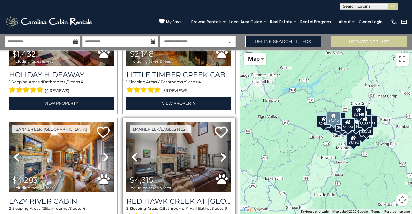
click at [221, 152] on icon at bounding box center [223, 157] width 6 height 10
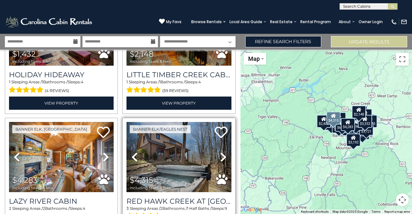
click at [221, 152] on icon at bounding box center [223, 157] width 6 height 10
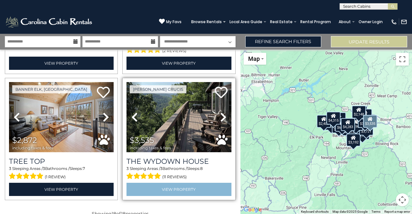
scroll to position [1004, 0]
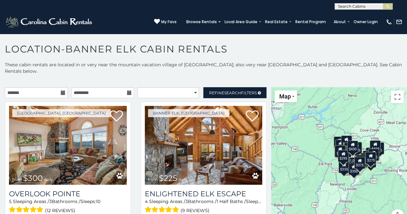
click at [63, 90] on icon at bounding box center [63, 92] width 5 height 5
click at [62, 90] on icon at bounding box center [63, 92] width 5 height 5
click at [52, 87] on input "text" at bounding box center [36, 92] width 63 height 11
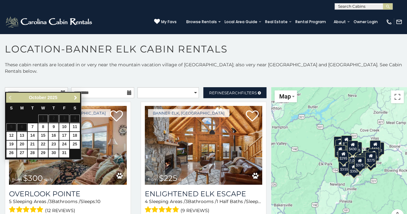
click at [77, 97] on span "Next" at bounding box center [75, 97] width 5 height 5
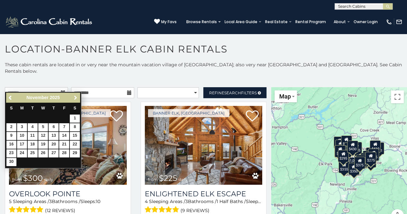
click at [77, 97] on span "Next" at bounding box center [75, 97] width 5 height 5
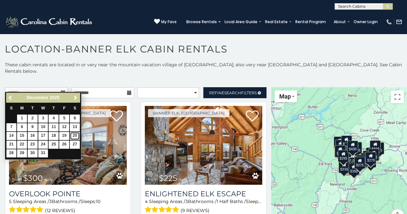
click at [78, 133] on link "20" at bounding box center [75, 136] width 10 height 8
type input "**********"
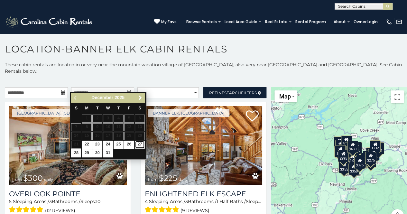
click at [140, 143] on link "27" at bounding box center [140, 145] width 10 height 8
type input "**********"
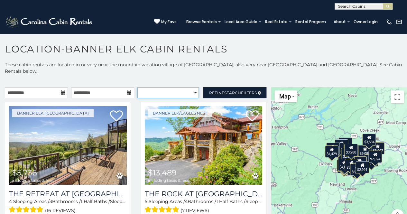
click at [190, 87] on select "**********" at bounding box center [168, 92] width 62 height 11
click at [217, 87] on link "Refine Search Filters" at bounding box center [234, 92] width 63 height 11
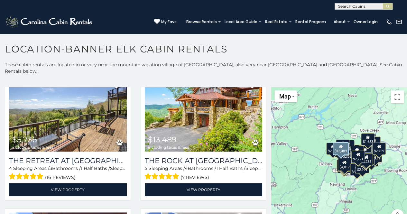
scroll to position [225, 0]
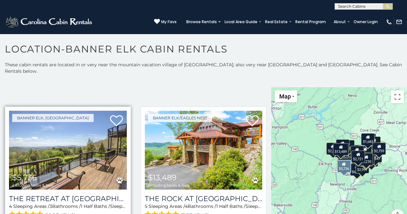
click at [102, 148] on img at bounding box center [68, 150] width 118 height 79
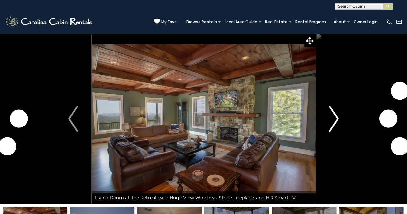
click at [336, 124] on img "Next" at bounding box center [334, 119] width 10 height 26
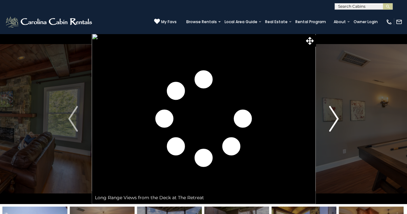
click at [336, 124] on img "Next" at bounding box center [334, 119] width 10 height 26
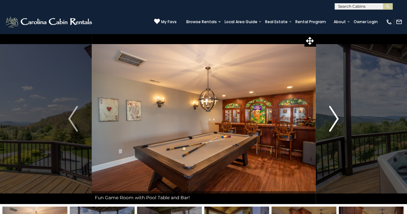
click at [336, 124] on img "Next" at bounding box center [334, 119] width 10 height 26
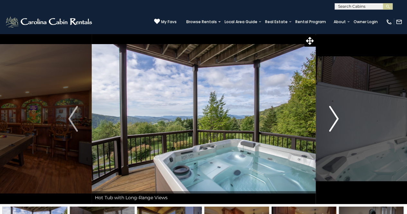
click at [336, 124] on img "Next" at bounding box center [334, 119] width 10 height 26
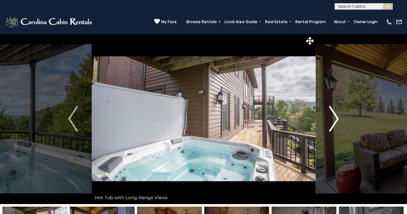
click at [336, 124] on img "Next" at bounding box center [334, 119] width 10 height 26
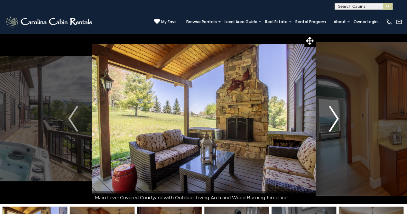
click at [336, 124] on img "Next" at bounding box center [334, 119] width 10 height 26
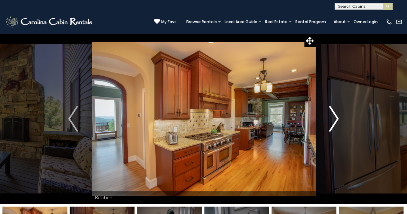
click at [336, 124] on img "Next" at bounding box center [334, 119] width 10 height 26
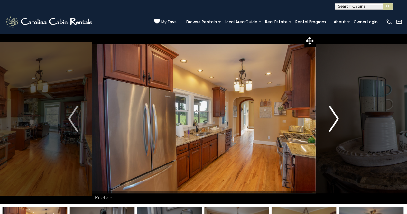
click at [336, 124] on img "Next" at bounding box center [334, 119] width 10 height 26
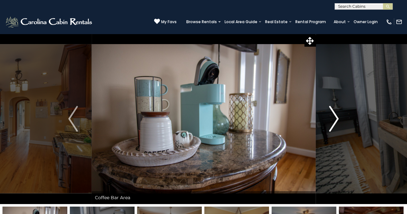
click at [336, 124] on img "Next" at bounding box center [334, 119] width 10 height 26
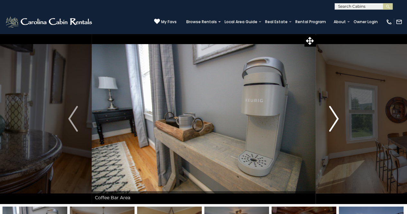
click at [336, 124] on img "Next" at bounding box center [334, 119] width 10 height 26
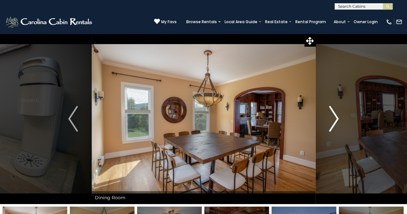
click at [336, 124] on img "Next" at bounding box center [334, 119] width 10 height 26
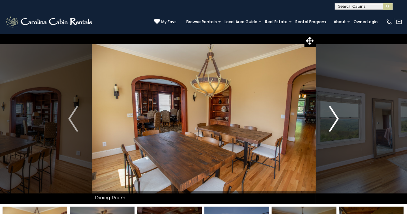
click at [336, 124] on img "Next" at bounding box center [334, 119] width 10 height 26
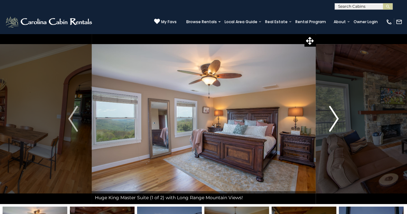
click at [336, 124] on img "Next" at bounding box center [334, 119] width 10 height 26
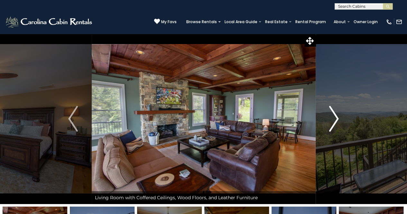
click at [336, 124] on img "Next" at bounding box center [334, 119] width 10 height 26
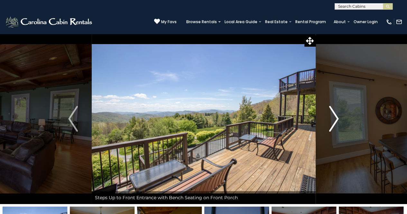
click at [336, 124] on img "Next" at bounding box center [334, 119] width 10 height 26
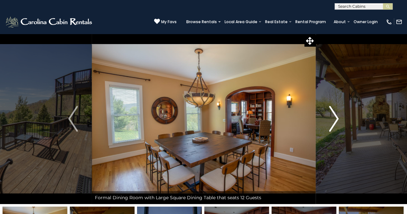
click at [336, 124] on img "Next" at bounding box center [334, 119] width 10 height 26
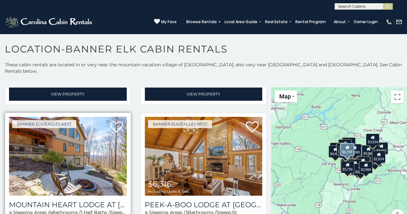
scroll to position [161, 0]
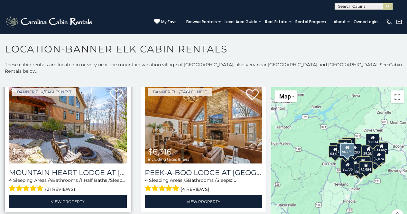
click at [107, 120] on img at bounding box center [68, 124] width 118 height 79
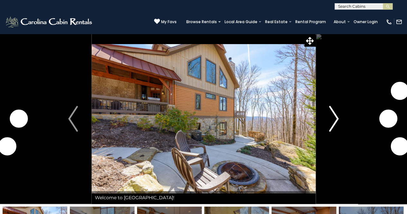
drag, startPoint x: 0, startPoint y: 0, endPoint x: 331, endPoint y: 128, distance: 354.7
click at [331, 128] on img "Next" at bounding box center [334, 119] width 10 height 26
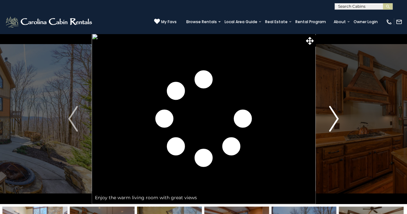
click at [331, 128] on img "Next" at bounding box center [334, 119] width 10 height 26
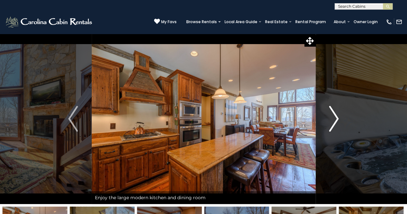
click at [331, 128] on img "Next" at bounding box center [334, 119] width 10 height 26
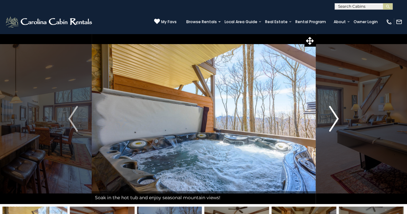
click at [331, 128] on img "Next" at bounding box center [334, 119] width 10 height 26
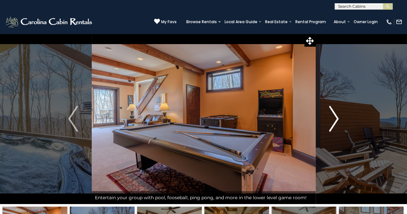
click at [331, 128] on img "Next" at bounding box center [334, 119] width 10 height 26
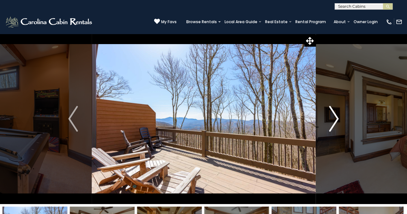
click at [331, 128] on img "Next" at bounding box center [334, 119] width 10 height 26
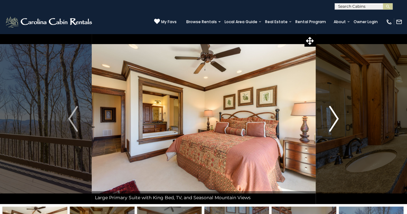
click at [331, 128] on img "Next" at bounding box center [334, 119] width 10 height 26
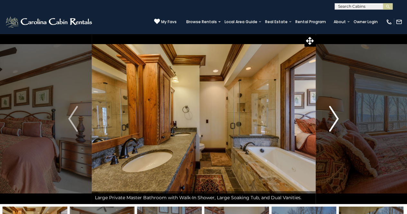
click at [331, 128] on img "Next" at bounding box center [334, 119] width 10 height 26
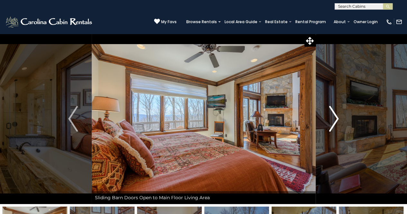
click at [331, 128] on img "Next" at bounding box center [334, 119] width 10 height 26
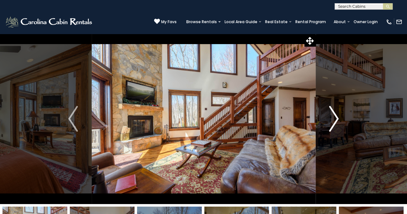
click at [331, 128] on img "Next" at bounding box center [334, 119] width 10 height 26
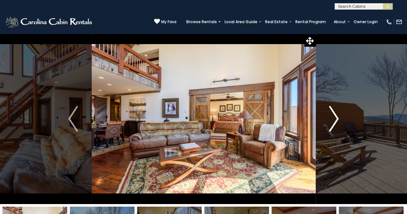
click at [331, 128] on img "Next" at bounding box center [334, 119] width 10 height 26
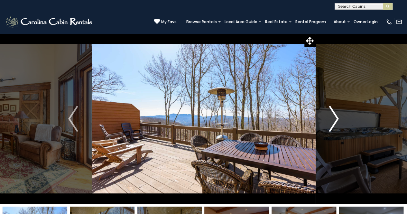
click at [331, 128] on img "Next" at bounding box center [334, 119] width 10 height 26
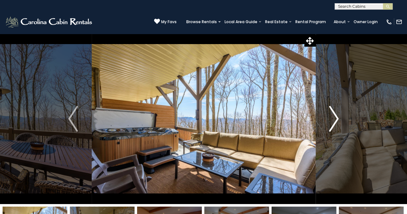
click at [331, 128] on img "Next" at bounding box center [334, 119] width 10 height 26
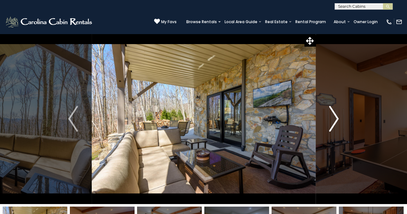
click at [331, 128] on img "Next" at bounding box center [334, 119] width 10 height 26
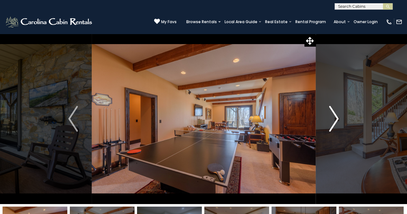
click at [331, 130] on img "Next" at bounding box center [334, 119] width 10 height 26
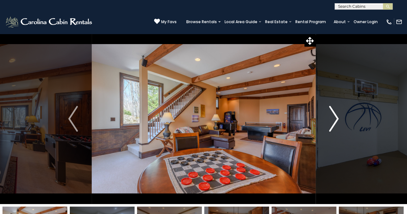
click at [331, 130] on img "Next" at bounding box center [334, 119] width 10 height 26
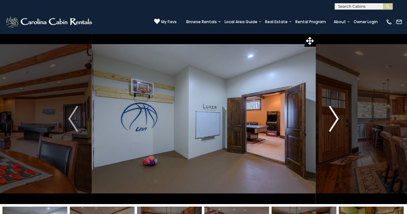
click at [331, 130] on img "Next" at bounding box center [334, 119] width 10 height 26
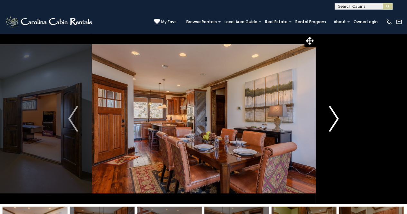
click at [331, 130] on img "Next" at bounding box center [334, 119] width 10 height 26
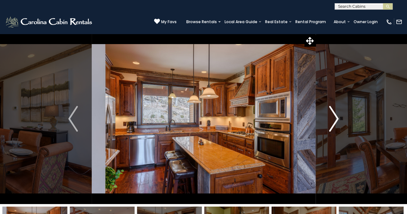
click at [331, 130] on img "Next" at bounding box center [334, 119] width 10 height 26
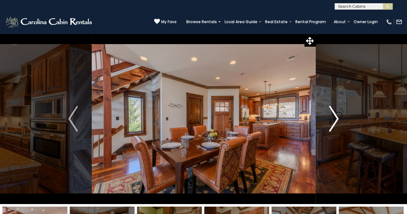
click at [331, 130] on img "Next" at bounding box center [334, 119] width 10 height 26
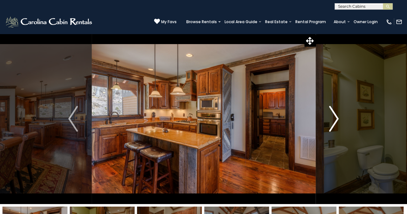
click at [331, 130] on img "Next" at bounding box center [334, 119] width 10 height 26
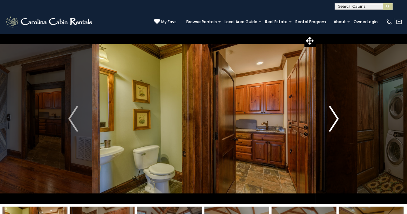
click at [331, 130] on img "Next" at bounding box center [334, 119] width 10 height 26
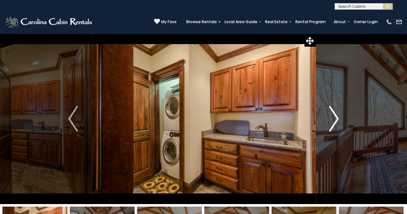
click at [331, 130] on img "Next" at bounding box center [334, 119] width 10 height 26
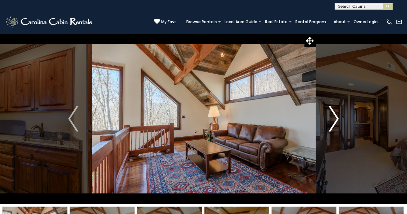
click at [331, 130] on img "Next" at bounding box center [334, 119] width 10 height 26
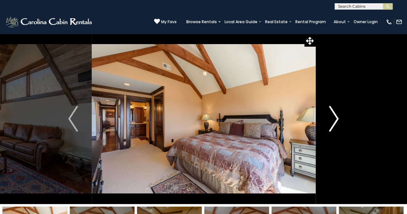
click at [331, 130] on img "Next" at bounding box center [334, 119] width 10 height 26
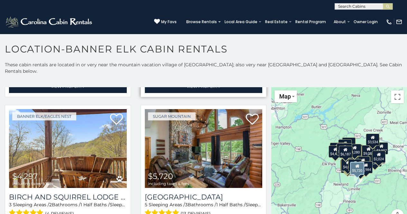
scroll to position [290, 0]
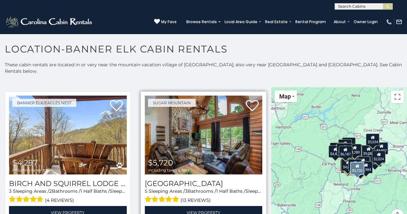
click at [225, 128] on img at bounding box center [204, 135] width 118 height 79
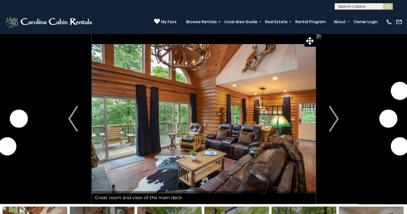
click at [335, 122] on img "Next" at bounding box center [334, 119] width 10 height 26
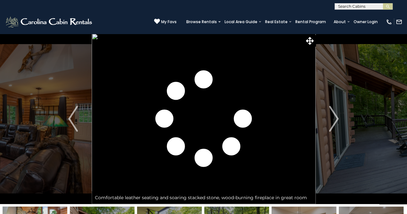
click at [335, 122] on img "Next" at bounding box center [334, 119] width 10 height 26
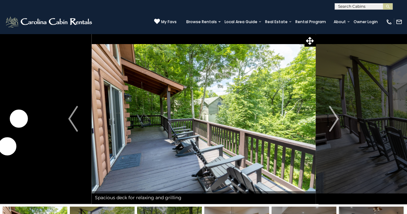
click at [335, 122] on img "Next" at bounding box center [334, 119] width 10 height 26
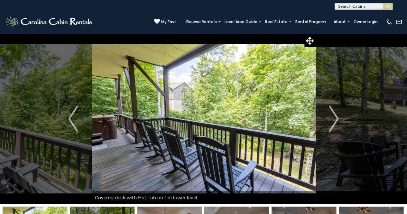
click at [335, 122] on img "Next" at bounding box center [334, 119] width 10 height 26
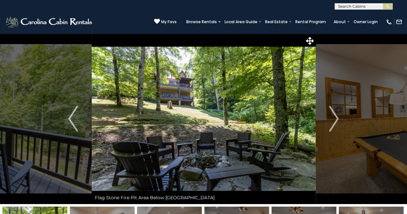
click at [335, 122] on img "Next" at bounding box center [334, 119] width 10 height 26
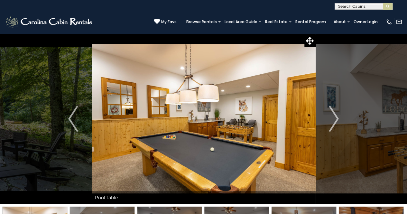
click at [335, 122] on img "Next" at bounding box center [334, 119] width 10 height 26
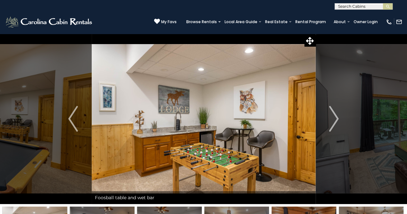
click at [335, 122] on img "Next" at bounding box center [334, 119] width 10 height 26
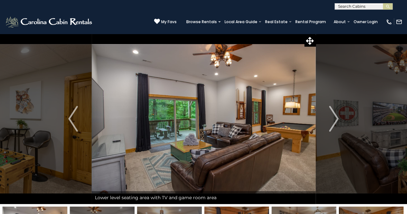
click at [335, 122] on img "Next" at bounding box center [334, 119] width 10 height 26
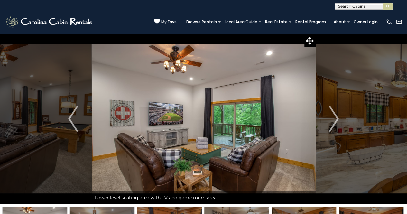
click at [335, 122] on img "Next" at bounding box center [334, 119] width 10 height 26
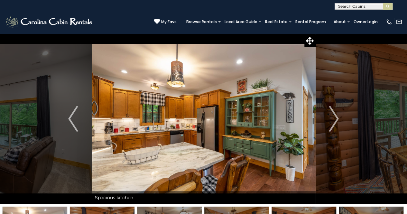
click at [335, 122] on img "Next" at bounding box center [334, 119] width 10 height 26
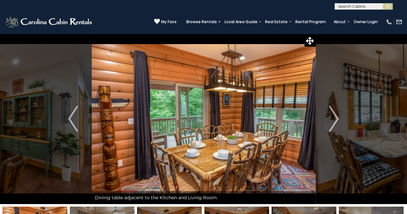
click at [335, 122] on img "Next" at bounding box center [334, 119] width 10 height 26
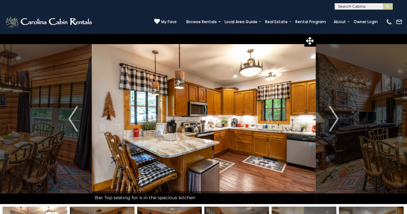
click at [335, 122] on img "Next" at bounding box center [334, 119] width 10 height 26
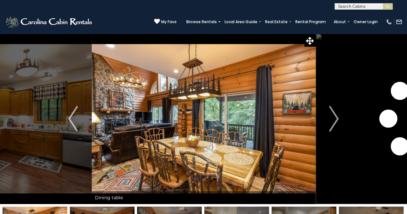
click at [335, 122] on img "Next" at bounding box center [334, 119] width 10 height 26
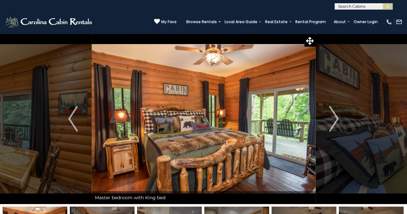
click at [335, 122] on img "Next" at bounding box center [334, 119] width 10 height 26
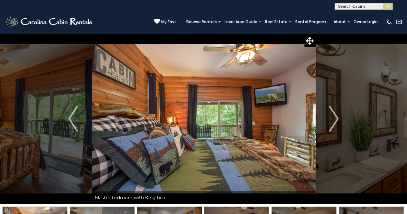
click at [335, 122] on img "Next" at bounding box center [334, 119] width 10 height 26
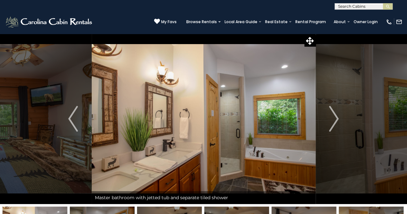
click at [335, 122] on img "Next" at bounding box center [334, 119] width 10 height 26
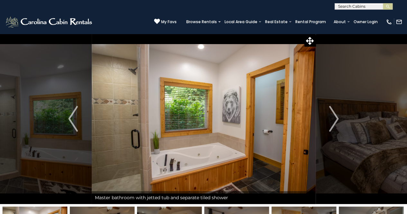
click at [335, 122] on img "Next" at bounding box center [334, 119] width 10 height 26
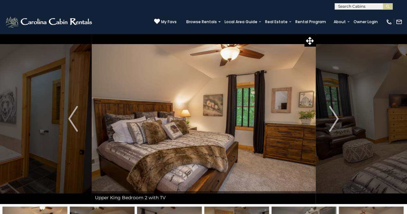
click at [335, 122] on img "Next" at bounding box center [334, 119] width 10 height 26
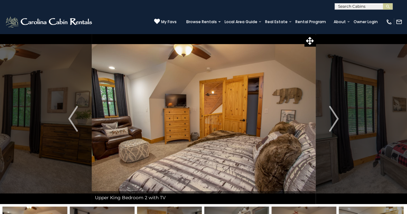
click at [335, 122] on img "Next" at bounding box center [334, 119] width 10 height 26
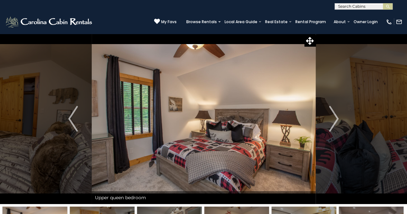
click at [335, 122] on img "Next" at bounding box center [334, 119] width 10 height 26
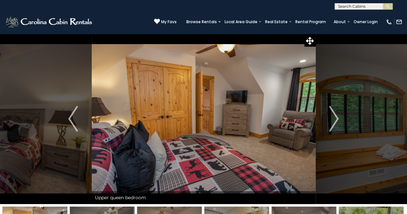
click at [335, 122] on img "Next" at bounding box center [334, 119] width 10 height 26
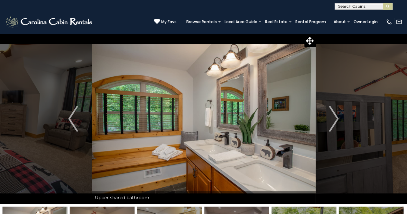
click at [335, 122] on img "Next" at bounding box center [334, 119] width 10 height 26
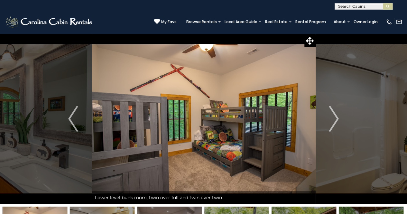
click at [335, 122] on img "Next" at bounding box center [334, 119] width 10 height 26
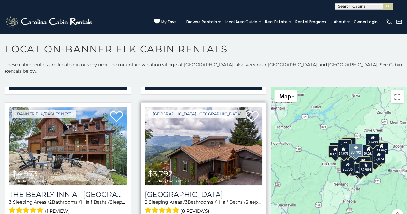
scroll to position [451, 0]
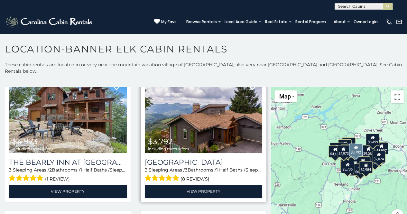
click at [199, 110] on img at bounding box center [204, 113] width 118 height 79
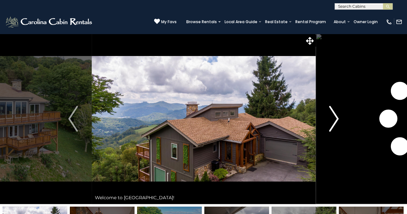
click at [334, 125] on img "Next" at bounding box center [334, 119] width 10 height 26
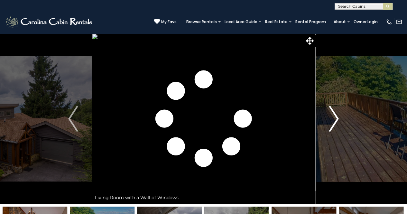
click at [334, 125] on img "Next" at bounding box center [334, 119] width 10 height 26
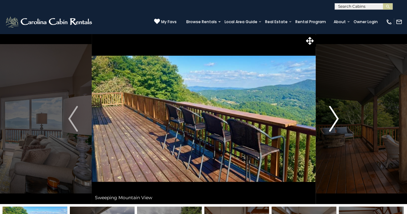
click at [334, 125] on img "Next" at bounding box center [334, 119] width 10 height 26
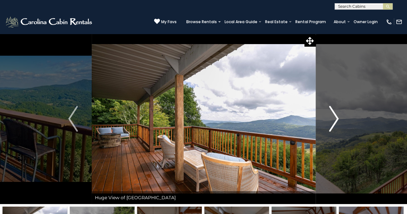
click at [334, 125] on img "Next" at bounding box center [334, 119] width 10 height 26
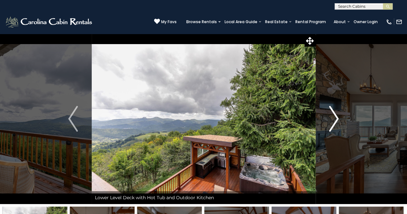
click at [334, 125] on img "Next" at bounding box center [334, 119] width 10 height 26
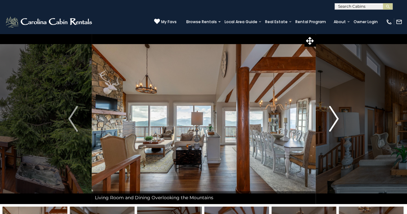
click at [334, 125] on img "Next" at bounding box center [334, 119] width 10 height 26
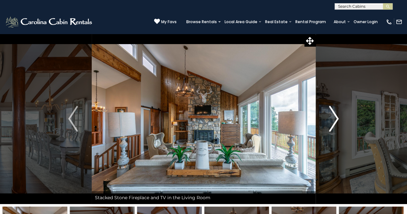
click at [334, 125] on img "Next" at bounding box center [334, 119] width 10 height 26
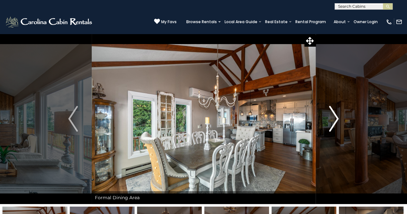
click at [334, 125] on img "Next" at bounding box center [334, 119] width 10 height 26
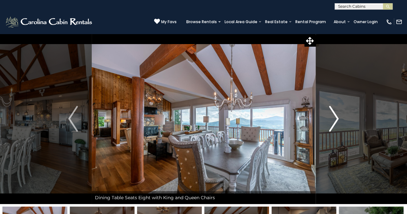
click at [334, 125] on img "Next" at bounding box center [334, 119] width 10 height 26
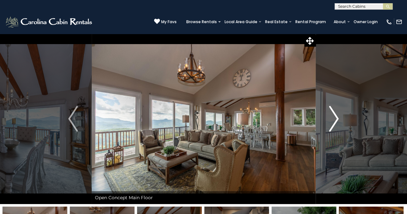
click at [334, 125] on img "Next" at bounding box center [334, 119] width 10 height 26
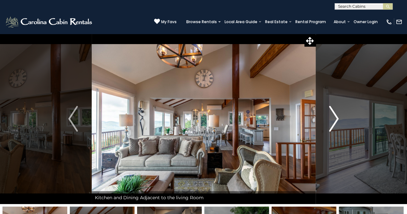
click at [334, 125] on img "Next" at bounding box center [334, 119] width 10 height 26
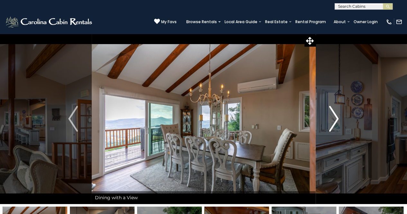
click at [334, 125] on img "Next" at bounding box center [334, 119] width 10 height 26
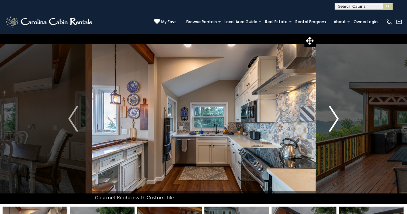
click at [334, 125] on img "Next" at bounding box center [334, 119] width 10 height 26
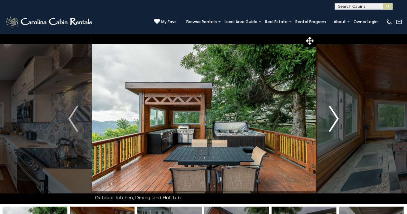
click at [334, 125] on img "Next" at bounding box center [334, 119] width 10 height 26
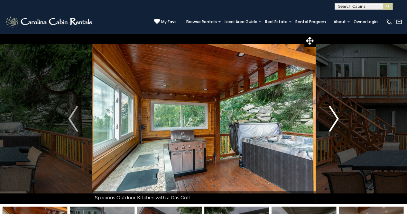
click at [334, 125] on img "Next" at bounding box center [334, 119] width 10 height 26
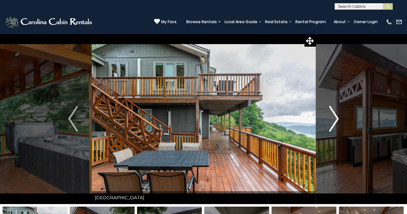
click at [334, 125] on img "Next" at bounding box center [334, 119] width 10 height 26
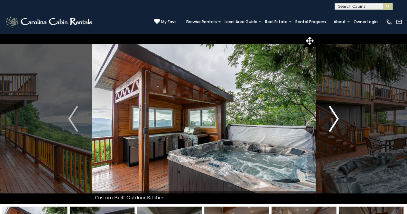
click at [334, 125] on img "Next" at bounding box center [334, 119] width 10 height 26
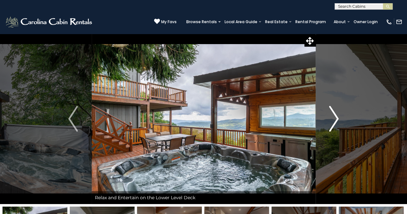
click at [334, 125] on img "Next" at bounding box center [334, 119] width 10 height 26
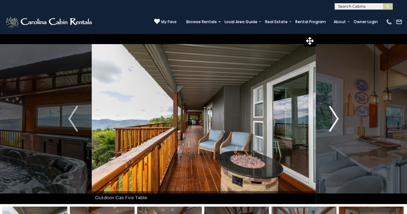
click at [334, 125] on img "Next" at bounding box center [334, 119] width 10 height 26
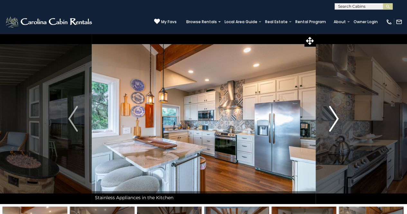
click at [334, 125] on img "Next" at bounding box center [334, 119] width 10 height 26
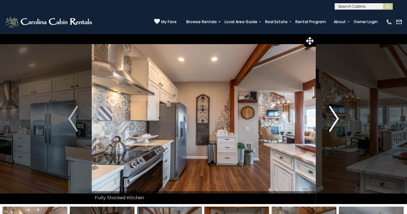
click at [334, 125] on img "Next" at bounding box center [334, 119] width 10 height 26
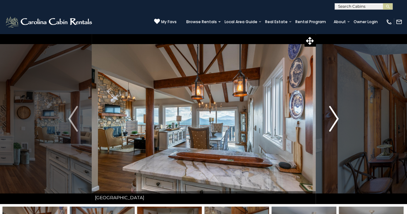
click at [334, 125] on img "Next" at bounding box center [334, 119] width 10 height 26
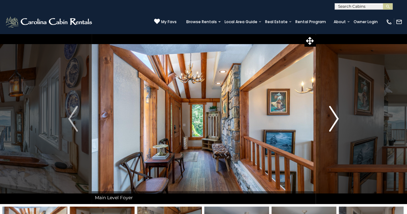
click at [334, 125] on img "Next" at bounding box center [334, 119] width 10 height 26
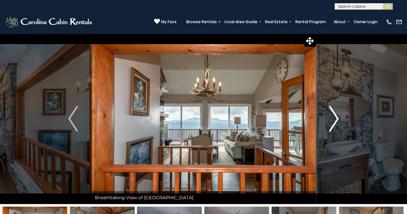
click at [334, 125] on img "Next" at bounding box center [334, 119] width 10 height 26
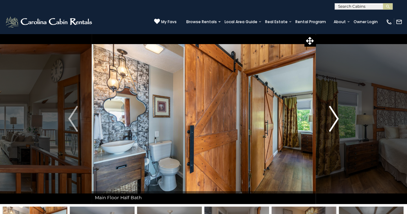
click at [334, 125] on img "Next" at bounding box center [334, 119] width 10 height 26
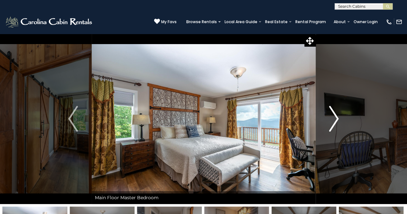
click at [334, 125] on img "Next" at bounding box center [334, 119] width 10 height 26
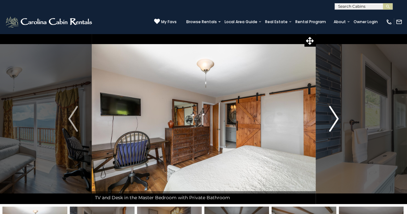
click at [334, 125] on img "Next" at bounding box center [334, 119] width 10 height 26
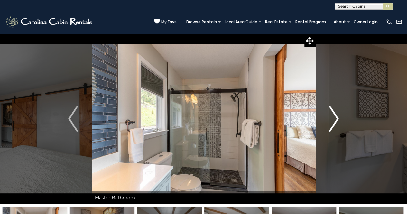
click at [334, 125] on img "Next" at bounding box center [334, 119] width 10 height 26
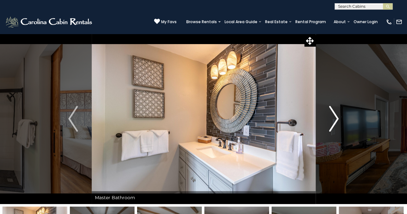
click at [334, 125] on img "Next" at bounding box center [334, 119] width 10 height 26
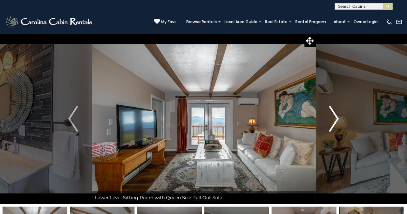
click at [334, 125] on img "Next" at bounding box center [334, 119] width 10 height 26
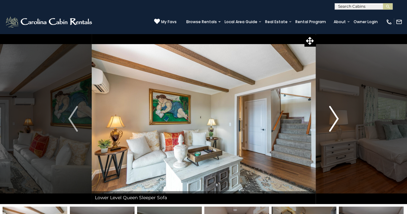
click at [334, 125] on img "Next" at bounding box center [334, 119] width 10 height 26
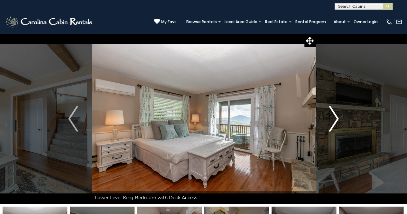
click at [334, 125] on img "Next" at bounding box center [334, 119] width 10 height 26
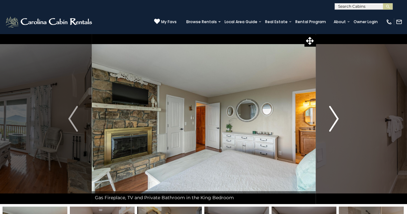
click at [334, 125] on img "Next" at bounding box center [334, 119] width 10 height 26
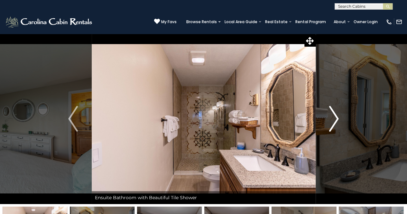
click at [334, 125] on img "Next" at bounding box center [334, 119] width 10 height 26
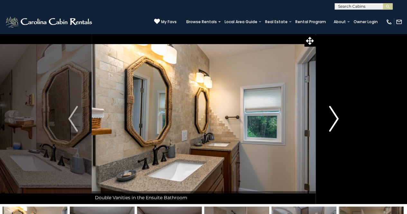
click at [334, 125] on img "Next" at bounding box center [334, 119] width 10 height 26
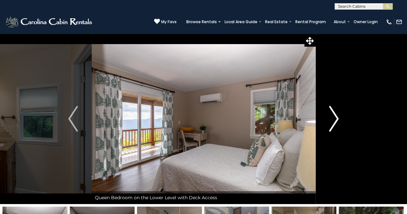
click at [334, 125] on img "Next" at bounding box center [334, 119] width 10 height 26
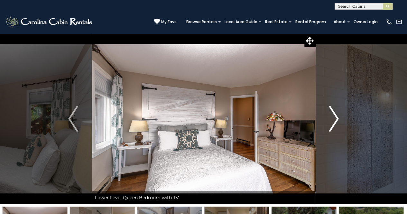
click at [334, 125] on img "Next" at bounding box center [334, 119] width 10 height 26
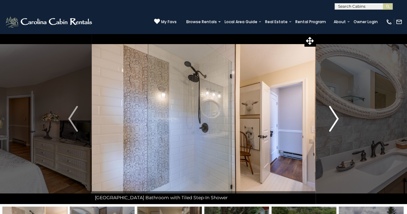
click at [334, 125] on img "Next" at bounding box center [334, 119] width 10 height 26
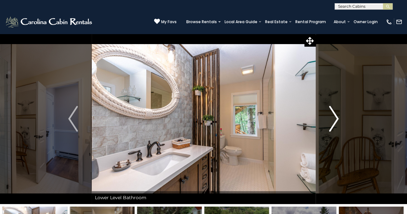
click at [334, 125] on img "Next" at bounding box center [334, 119] width 10 height 26
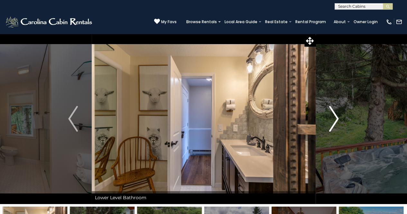
click at [334, 125] on img "Next" at bounding box center [334, 119] width 10 height 26
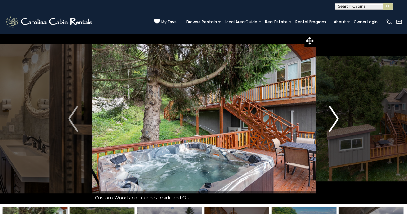
click at [334, 125] on img "Next" at bounding box center [334, 119] width 10 height 26
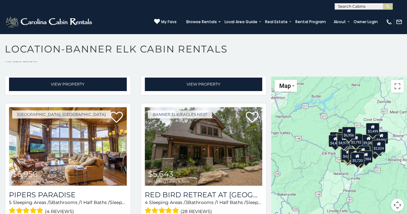
scroll to position [15, 0]
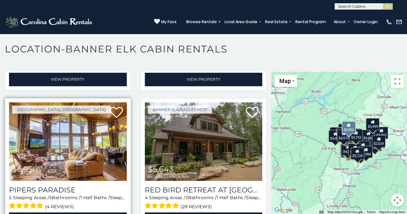
click at [80, 111] on img at bounding box center [68, 141] width 118 height 79
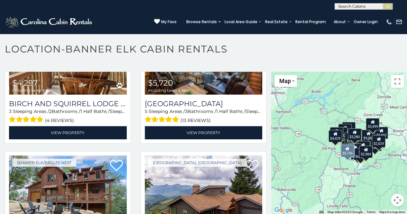
scroll to position [404, 0]
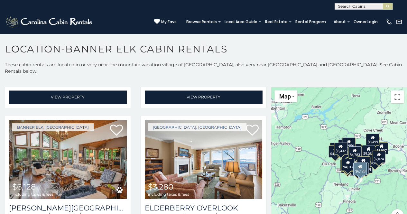
scroll to position [1899, 0]
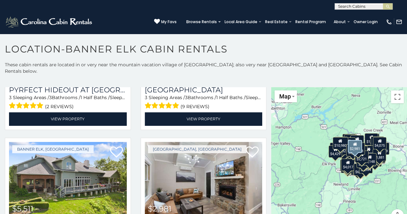
scroll to position [4030, 0]
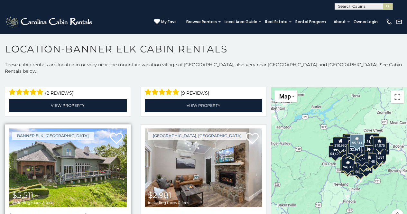
click at [70, 128] on img at bounding box center [68, 167] width 118 height 79
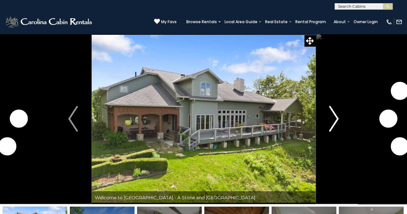
click at [332, 126] on img "Next" at bounding box center [334, 119] width 10 height 26
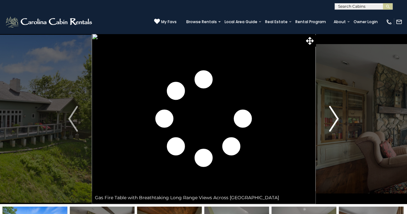
click at [332, 126] on img "Next" at bounding box center [334, 119] width 10 height 26
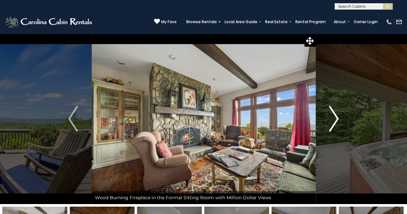
click at [332, 126] on img "Next" at bounding box center [334, 119] width 10 height 26
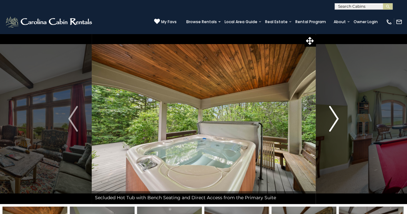
click at [332, 126] on img "Next" at bounding box center [334, 119] width 10 height 26
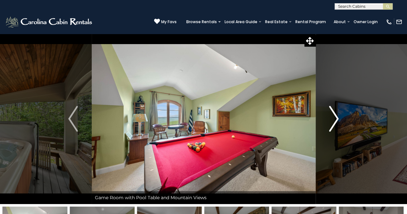
click at [332, 126] on img "Next" at bounding box center [334, 119] width 10 height 26
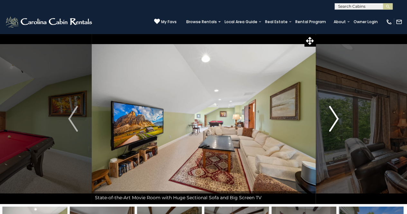
click at [332, 126] on img "Next" at bounding box center [334, 119] width 10 height 26
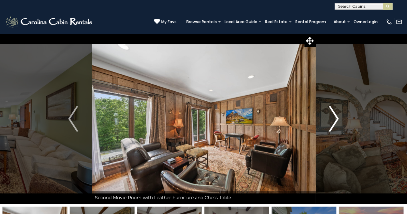
click at [332, 126] on img "Next" at bounding box center [334, 119] width 10 height 26
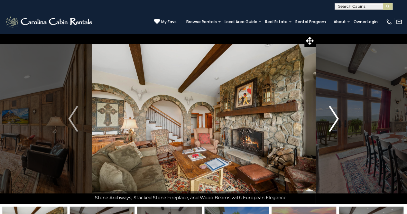
click at [332, 126] on img "Next" at bounding box center [334, 119] width 10 height 26
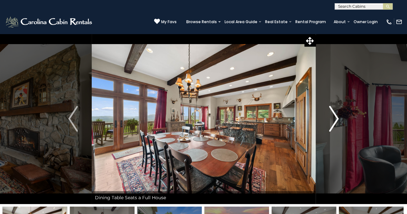
click at [332, 126] on img "Next" at bounding box center [334, 119] width 10 height 26
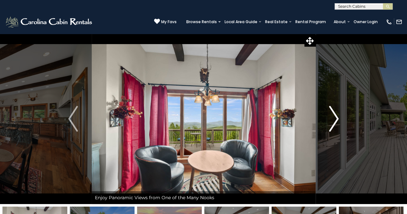
click at [332, 126] on img "Next" at bounding box center [334, 119] width 10 height 26
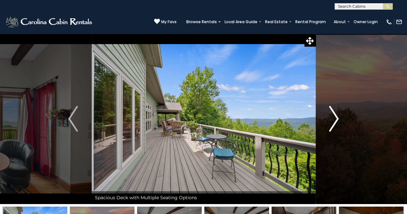
click at [332, 126] on img "Next" at bounding box center [334, 119] width 10 height 26
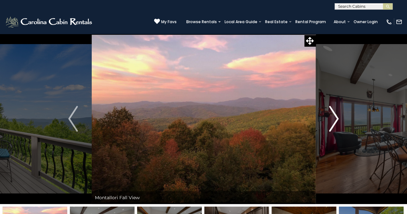
click at [332, 126] on img "Next" at bounding box center [334, 119] width 10 height 26
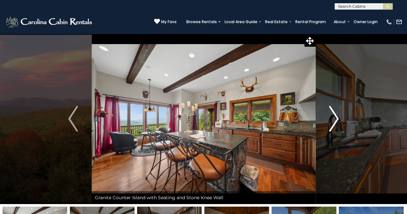
click at [332, 126] on img "Next" at bounding box center [334, 119] width 10 height 26
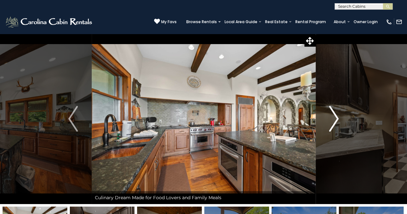
click at [332, 126] on img "Next" at bounding box center [334, 119] width 10 height 26
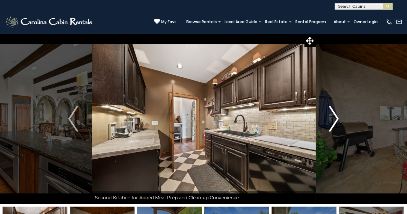
click at [332, 126] on img "Next" at bounding box center [334, 119] width 10 height 26
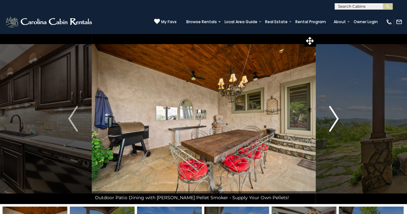
click at [332, 126] on img "Next" at bounding box center [334, 119] width 10 height 26
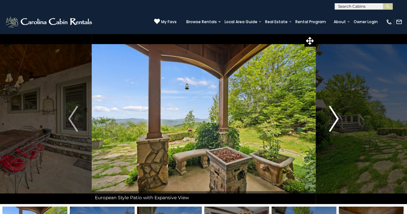
click at [332, 126] on img "Next" at bounding box center [334, 119] width 10 height 26
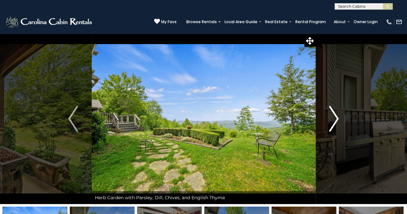
click at [332, 126] on img "Next" at bounding box center [334, 119] width 10 height 26
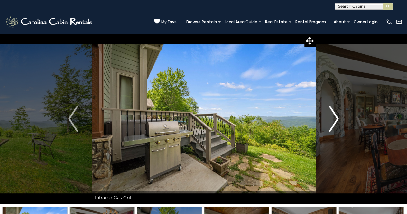
click at [332, 126] on img "Next" at bounding box center [334, 119] width 10 height 26
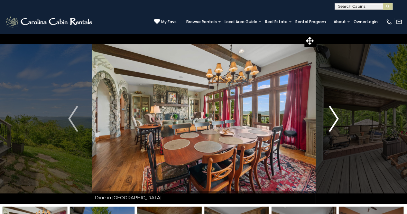
click at [332, 126] on img "Next" at bounding box center [334, 119] width 10 height 26
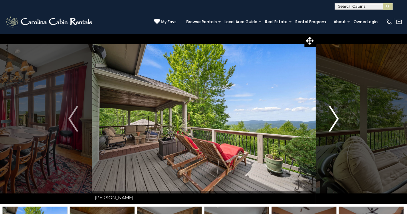
click at [332, 126] on img "Next" at bounding box center [334, 119] width 10 height 26
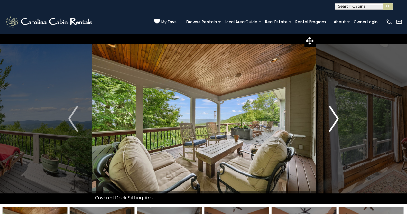
click at [332, 126] on img "Next" at bounding box center [334, 119] width 10 height 26
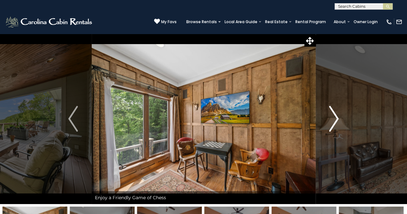
click at [332, 126] on img "Next" at bounding box center [334, 119] width 10 height 26
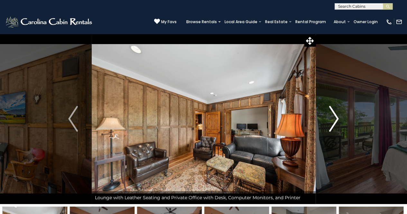
click at [332, 126] on img "Next" at bounding box center [334, 119] width 10 height 26
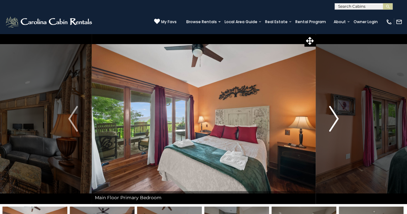
click at [332, 126] on img "Next" at bounding box center [334, 119] width 10 height 26
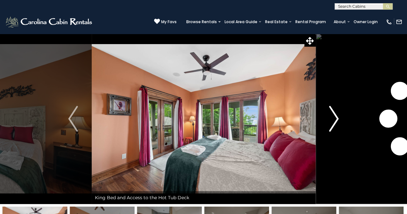
click at [332, 126] on img "Next" at bounding box center [334, 119] width 10 height 26
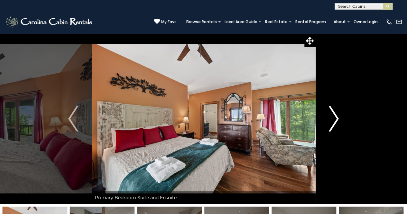
click at [332, 126] on img "Next" at bounding box center [334, 119] width 10 height 26
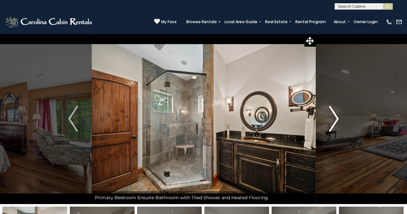
click at [332, 126] on img "Next" at bounding box center [334, 119] width 10 height 26
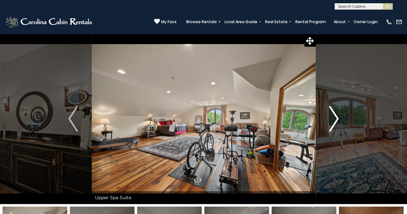
click at [332, 126] on img "Next" at bounding box center [334, 119] width 10 height 26
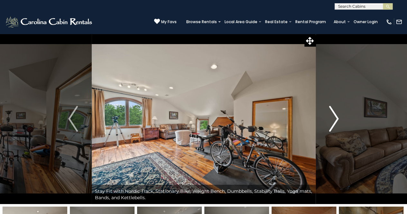
click at [332, 126] on img "Next" at bounding box center [334, 119] width 10 height 26
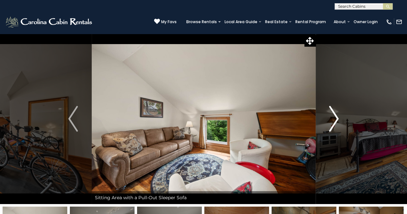
click at [332, 126] on img "Next" at bounding box center [334, 119] width 10 height 26
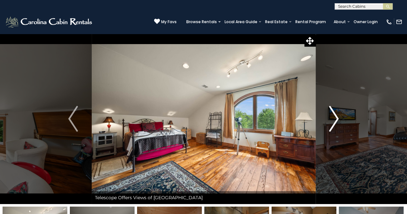
click at [332, 126] on img "Next" at bounding box center [334, 119] width 10 height 26
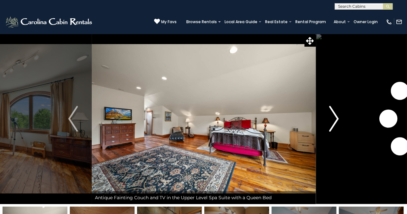
click at [332, 126] on img "Next" at bounding box center [334, 119] width 10 height 26
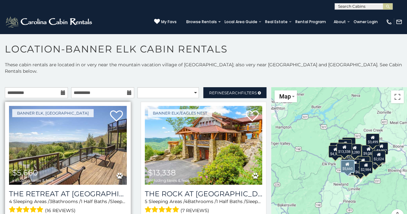
click at [97, 144] on img at bounding box center [68, 145] width 118 height 79
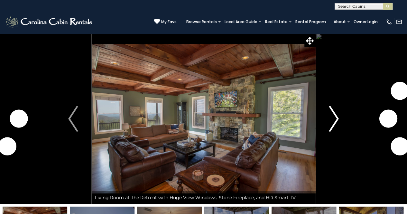
click at [331, 126] on img "Next" at bounding box center [334, 119] width 10 height 26
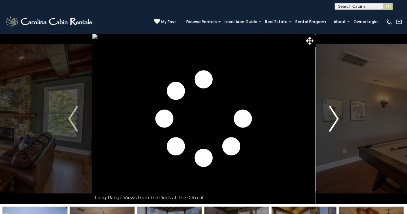
click at [331, 126] on img "Next" at bounding box center [334, 119] width 10 height 26
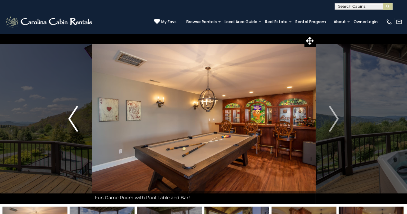
click at [75, 130] on img "Previous" at bounding box center [73, 119] width 10 height 26
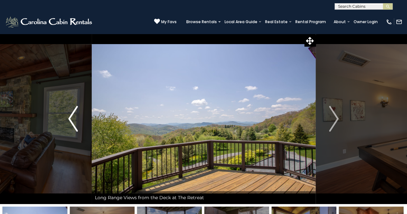
click at [75, 130] on img "Previous" at bounding box center [73, 119] width 10 height 26
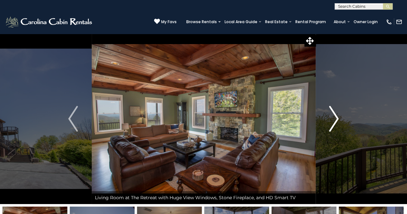
click at [332, 126] on img "Next" at bounding box center [334, 119] width 10 height 26
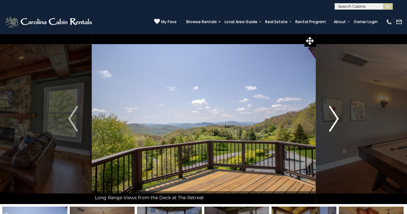
click at [332, 126] on img "Next" at bounding box center [334, 119] width 10 height 26
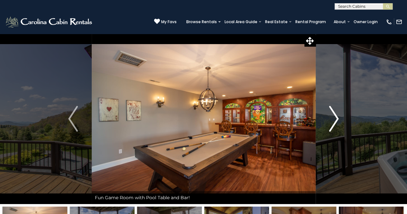
click at [332, 126] on img "Next" at bounding box center [334, 119] width 10 height 26
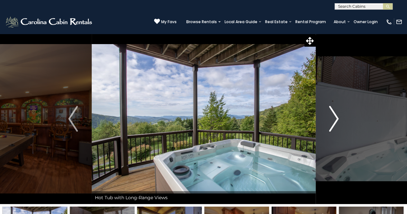
click at [332, 126] on img "Next" at bounding box center [334, 119] width 10 height 26
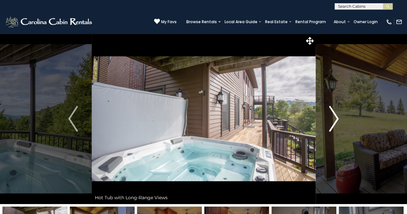
click at [332, 126] on img "Next" at bounding box center [334, 119] width 10 height 26
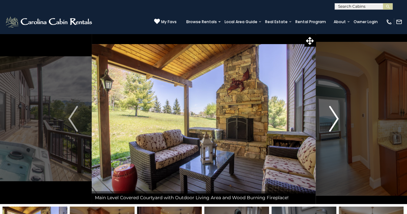
click at [332, 126] on img "Next" at bounding box center [334, 119] width 10 height 26
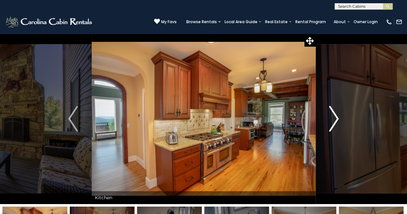
click at [332, 126] on img "Next" at bounding box center [334, 119] width 10 height 26
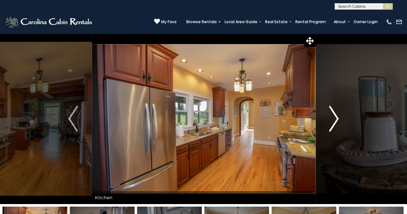
click at [332, 126] on img "Next" at bounding box center [334, 119] width 10 height 26
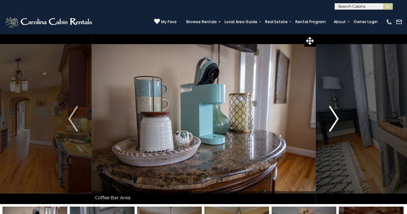
click at [332, 126] on img "Next" at bounding box center [334, 119] width 10 height 26
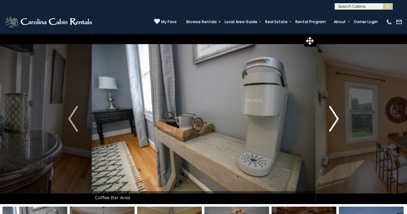
click at [332, 126] on img "Next" at bounding box center [334, 119] width 10 height 26
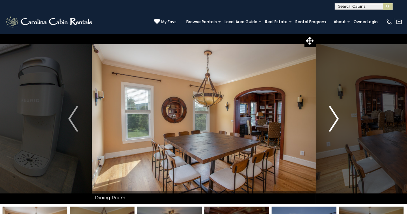
click at [332, 126] on img "Next" at bounding box center [334, 119] width 10 height 26
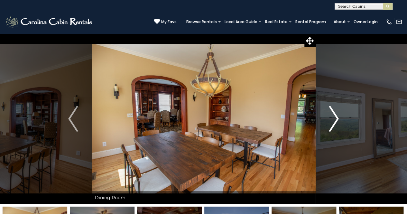
click at [332, 126] on img "Next" at bounding box center [334, 119] width 10 height 26
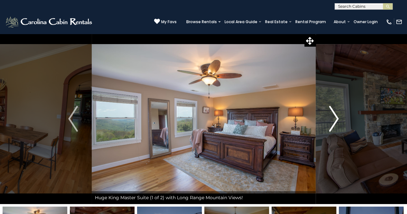
click at [332, 126] on img "Next" at bounding box center [334, 119] width 10 height 26
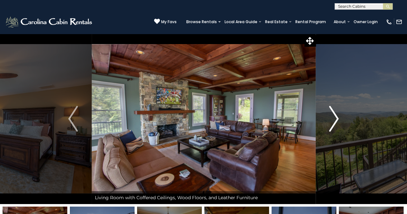
click at [332, 126] on img "Next" at bounding box center [334, 119] width 10 height 26
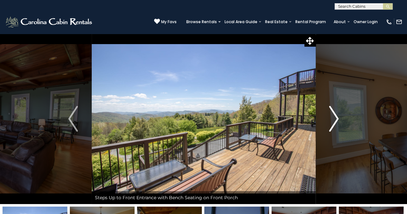
click at [332, 126] on img "Next" at bounding box center [334, 119] width 10 height 26
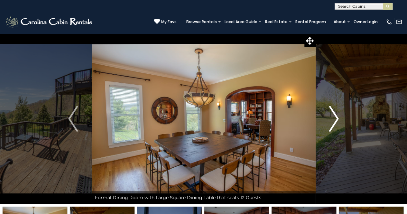
click at [332, 126] on img "Next" at bounding box center [334, 119] width 10 height 26
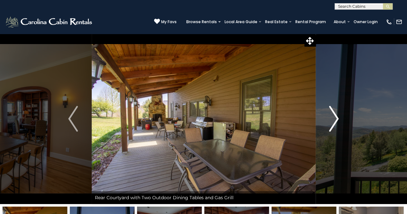
click at [332, 126] on img "Next" at bounding box center [334, 119] width 10 height 26
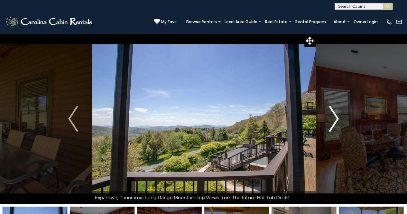
click at [332, 126] on img "Next" at bounding box center [334, 119] width 10 height 26
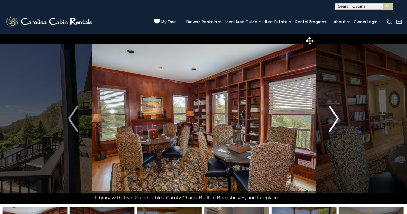
click at [332, 126] on img "Next" at bounding box center [334, 119] width 10 height 26
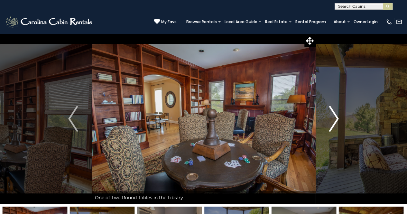
click at [332, 126] on img "Next" at bounding box center [334, 119] width 10 height 26
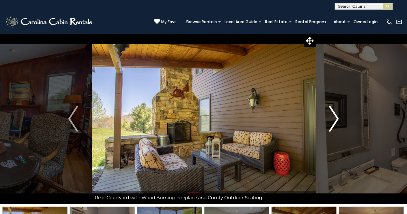
click at [332, 126] on img "Next" at bounding box center [334, 119] width 10 height 26
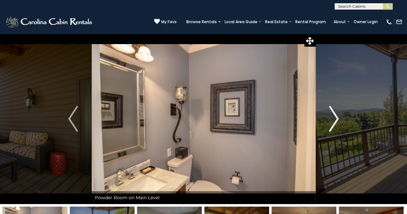
click at [332, 126] on img "Next" at bounding box center [334, 119] width 10 height 26
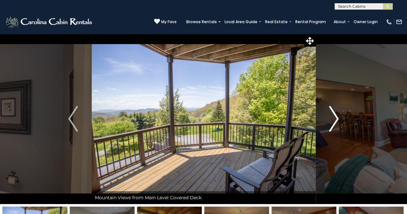
click at [332, 126] on img "Next" at bounding box center [334, 119] width 10 height 26
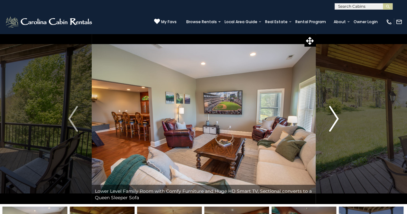
click at [332, 126] on img "Next" at bounding box center [334, 119] width 10 height 26
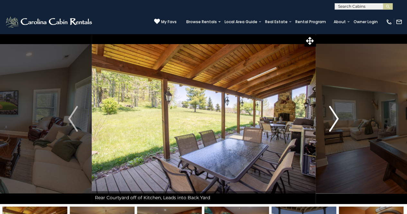
click at [332, 126] on img "Next" at bounding box center [334, 119] width 10 height 26
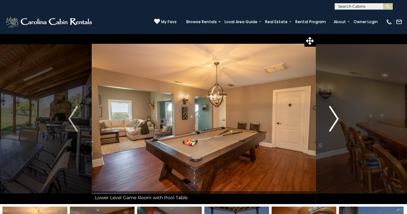
click at [332, 126] on img "Next" at bounding box center [334, 119] width 10 height 26
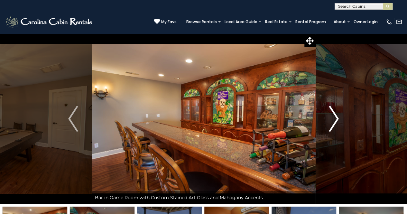
click at [332, 126] on img "Next" at bounding box center [334, 119] width 10 height 26
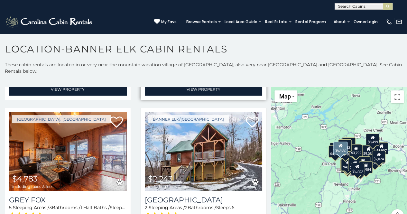
scroll to position [837, 0]
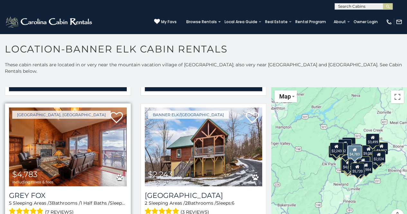
click at [73, 129] on img at bounding box center [68, 147] width 118 height 79
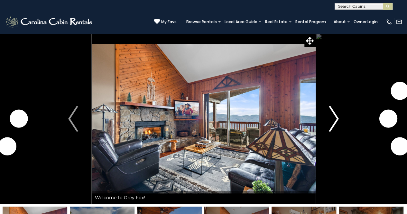
click at [335, 125] on img "Next" at bounding box center [334, 119] width 10 height 26
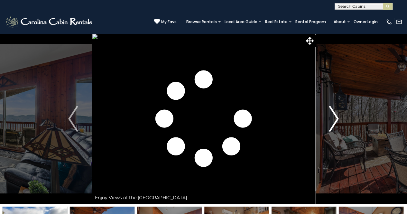
click at [335, 125] on img "Next" at bounding box center [334, 119] width 10 height 26
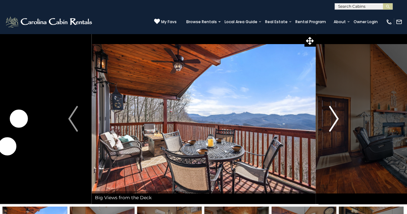
click at [335, 125] on img "Next" at bounding box center [334, 119] width 10 height 26
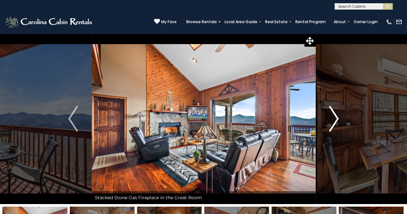
click at [335, 125] on img "Next" at bounding box center [334, 119] width 10 height 26
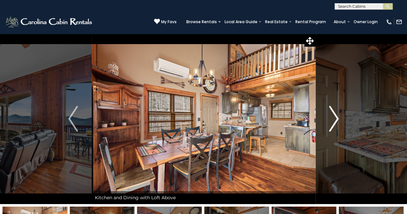
click at [335, 125] on img "Next" at bounding box center [334, 119] width 10 height 26
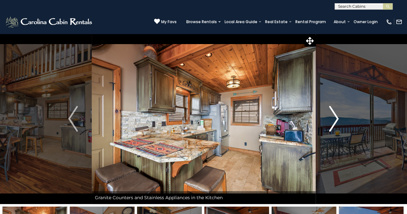
click at [335, 125] on img "Next" at bounding box center [334, 119] width 10 height 26
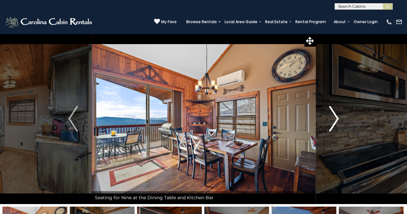
click at [335, 125] on img "Next" at bounding box center [334, 119] width 10 height 26
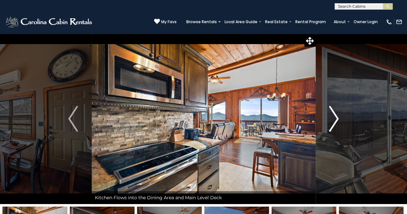
click at [335, 125] on img "Next" at bounding box center [334, 119] width 10 height 26
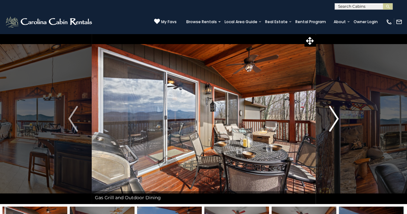
click at [335, 125] on img "Next" at bounding box center [334, 119] width 10 height 26
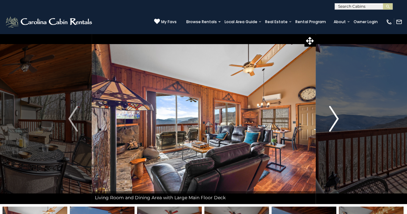
click at [335, 125] on img "Next" at bounding box center [334, 119] width 10 height 26
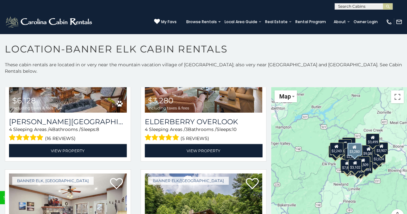
scroll to position [1899, 0]
